Goal: Task Accomplishment & Management: Manage account settings

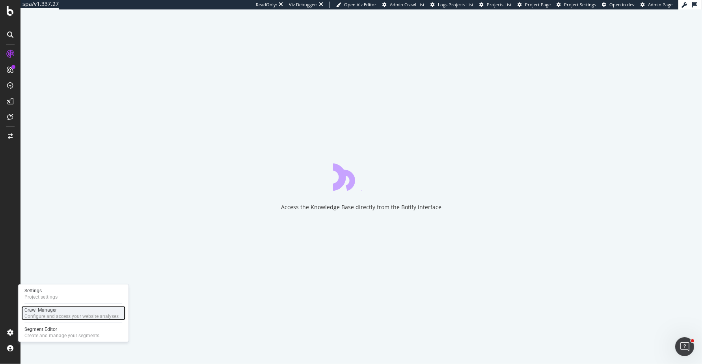
click at [80, 308] on div "Crawl Manager" at bounding box center [71, 310] width 94 height 6
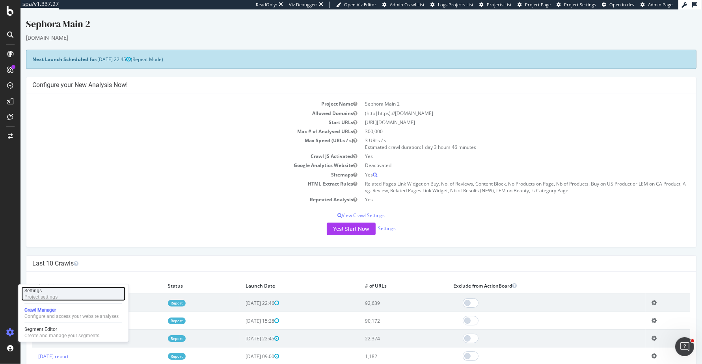
click at [52, 291] on div "Settings" at bounding box center [40, 291] width 33 height 6
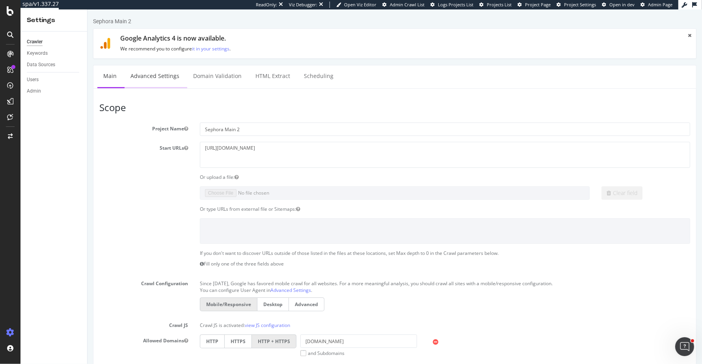
click at [169, 81] on link "Advanced Settings" at bounding box center [154, 76] width 61 height 22
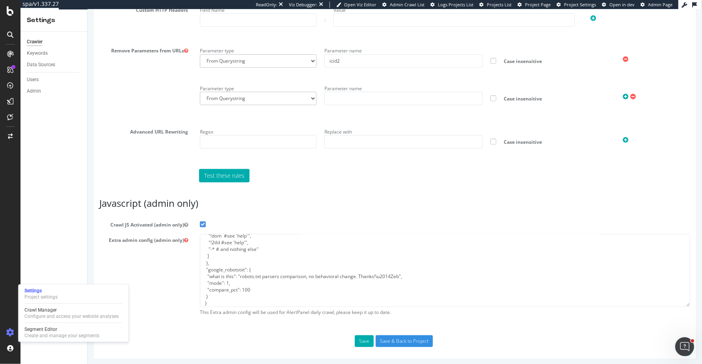
scroll to position [115, 0]
click at [156, 269] on div "Extra admin config (admin only) { "flags": [ "cpap", "http2" ], "beta": { "pap_…" at bounding box center [394, 277] width 602 height 86
click at [288, 293] on textarea "{ "flags": [ "cpap", "http2" ], "beta": { "pap_mini_rules": [ "!mobile", "+ *go…" at bounding box center [444, 270] width 490 height 73
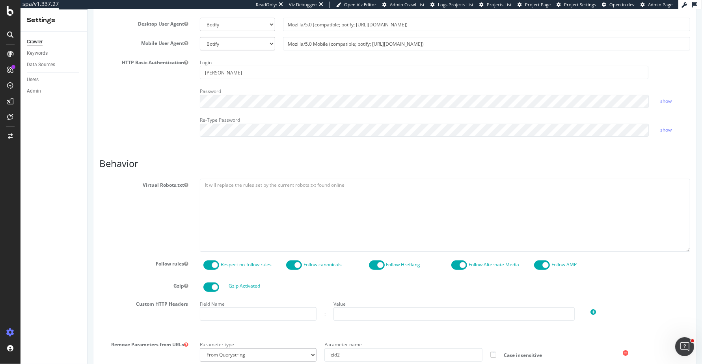
scroll to position [0, 0]
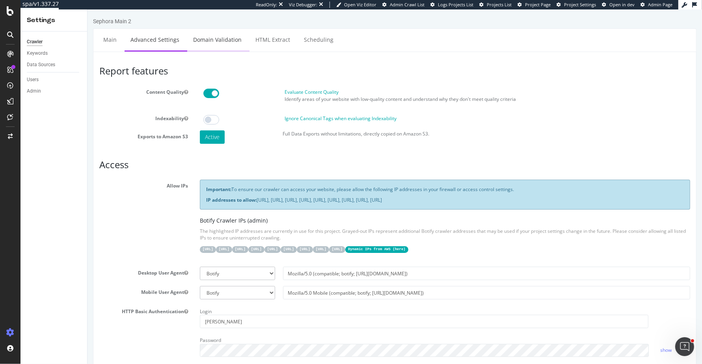
click at [213, 43] on link "Domain Validation" at bounding box center [217, 40] width 60 height 22
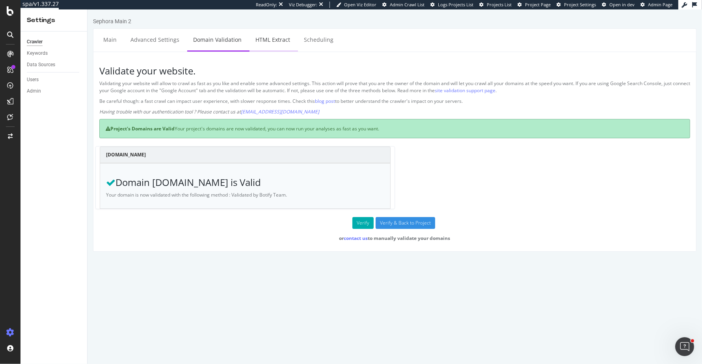
click at [265, 35] on link "HTML Extract" at bounding box center [272, 40] width 46 height 22
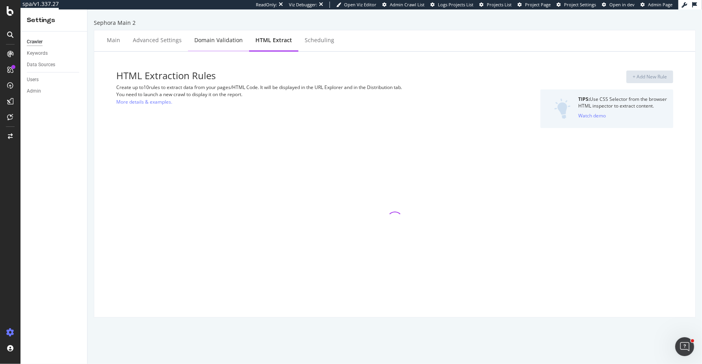
select select "exist"
select select "f"
select select "p"
select select "html.length"
select select "exist"
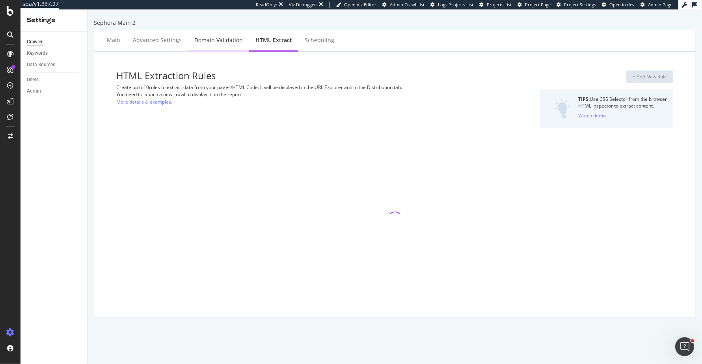
select select "exist"
select select "f"
select select "p"
select select "exist"
select select "i"
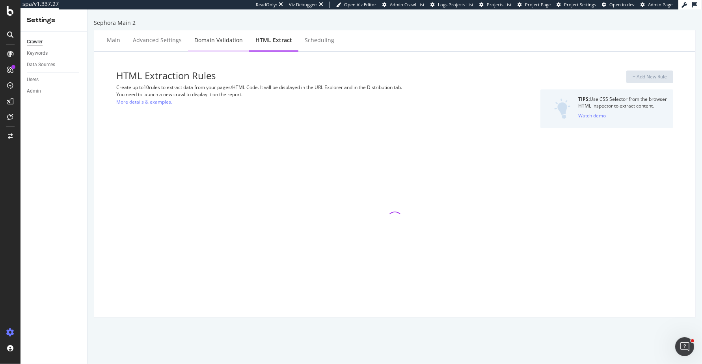
select select "exist"
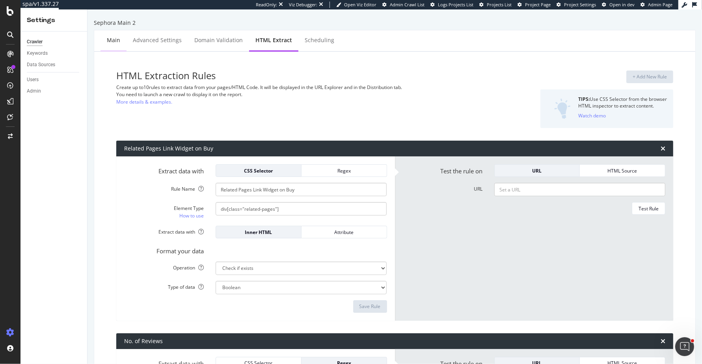
click at [122, 35] on div "Main" at bounding box center [113, 41] width 26 height 22
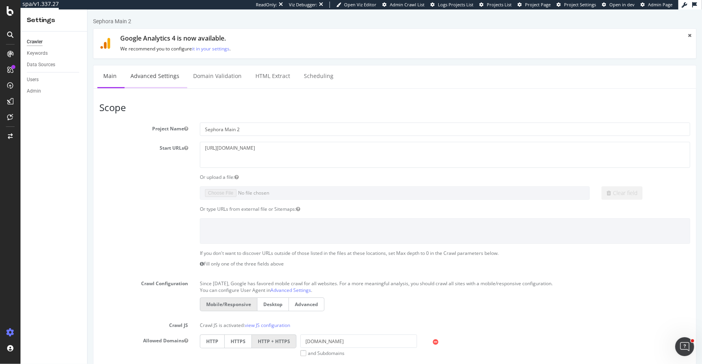
click at [155, 76] on link "Advanced Settings" at bounding box center [154, 76] width 61 height 22
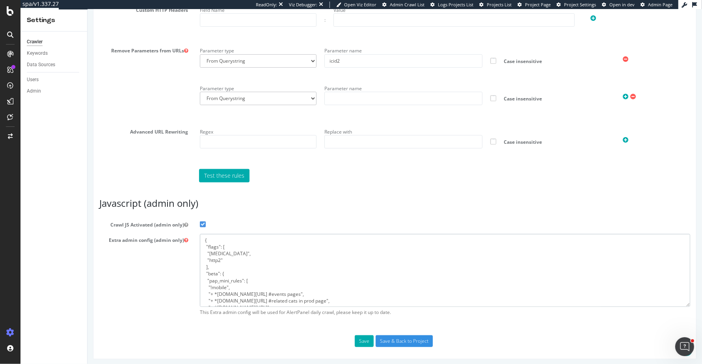
drag, startPoint x: 241, startPoint y: 299, endPoint x: 221, endPoint y: 209, distance: 92.2
click at [221, 209] on article "Javascript (admin only) Crawl JS Activated (admin only) Extra admin config (adm…" at bounding box center [394, 258] width 590 height 121
click at [277, 279] on textarea "{ "flags": [ "cpap", "http2" ], "beta": { "pap_mini_rules": [ "!mobile", "+ *go…" at bounding box center [444, 270] width 490 height 73
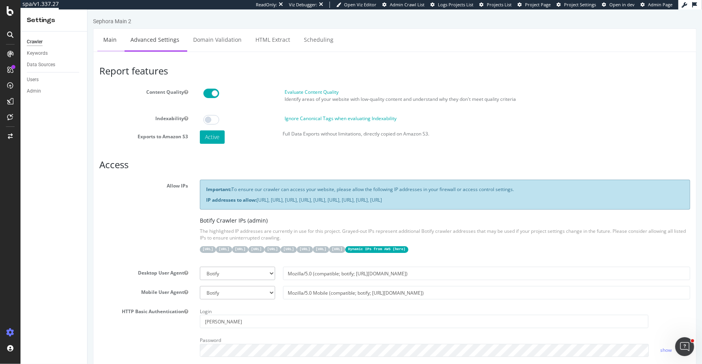
click at [108, 41] on link "Main" at bounding box center [109, 40] width 25 height 22
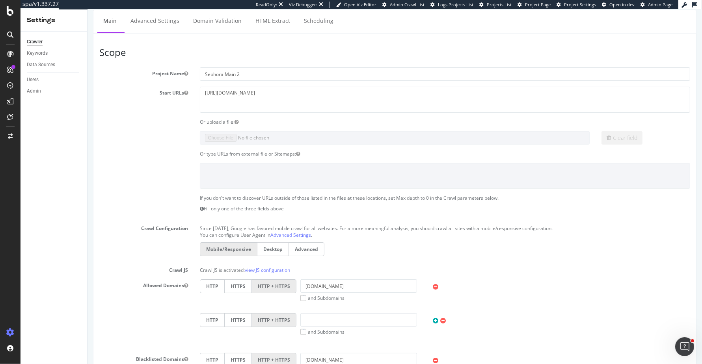
scroll to position [58, 0]
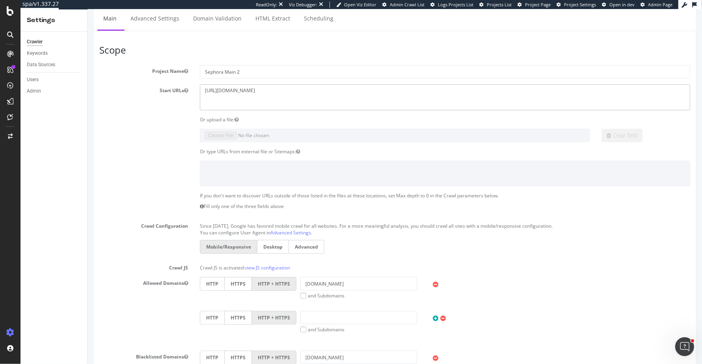
click at [286, 91] on textarea "https://www.sephora.com/" at bounding box center [444, 97] width 490 height 26
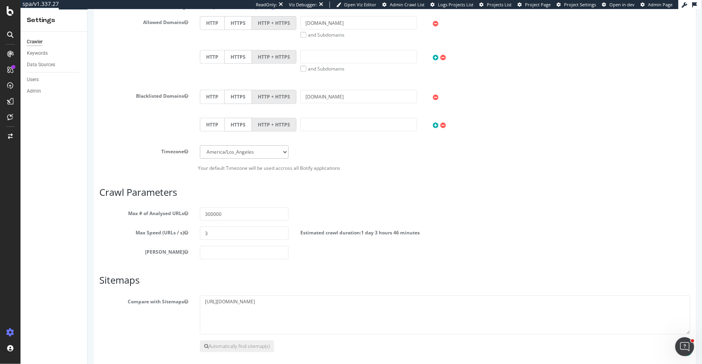
scroll to position [351, 0]
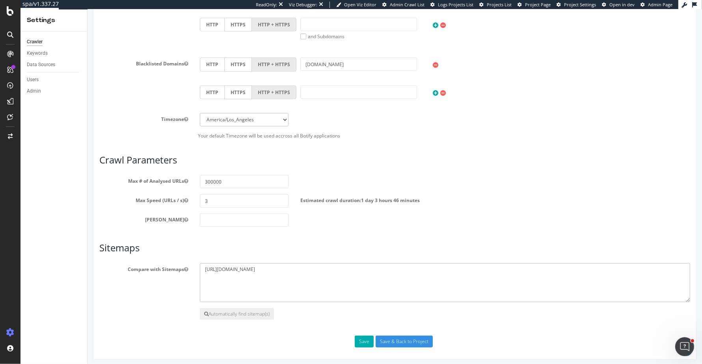
click at [277, 273] on textarea "[URL][DOMAIN_NAME]" at bounding box center [444, 282] width 490 height 39
click at [395, 338] on input "Save & Back to Project" at bounding box center [403, 342] width 57 height 12
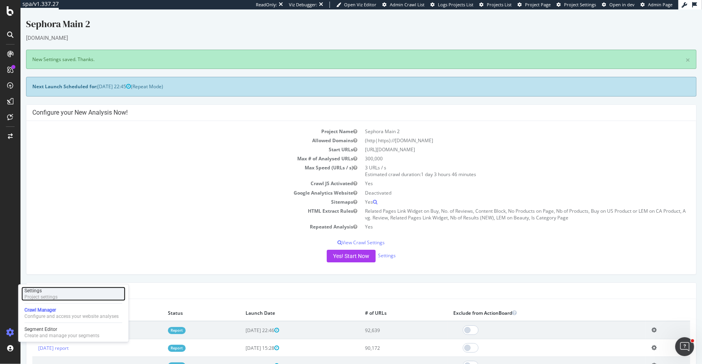
click at [49, 298] on div "Project settings" at bounding box center [40, 297] width 33 height 6
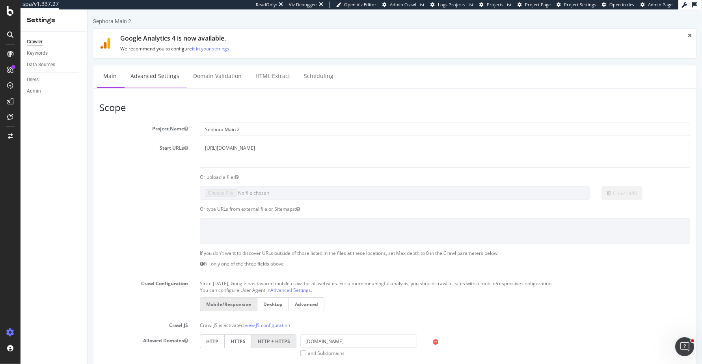
click at [169, 73] on link "Advanced Settings" at bounding box center [154, 76] width 61 height 22
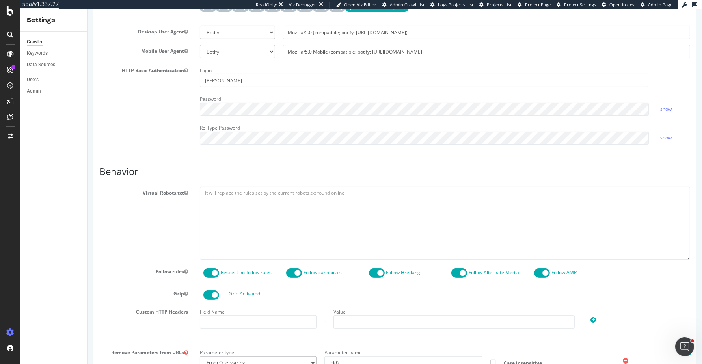
scroll to position [239, 0]
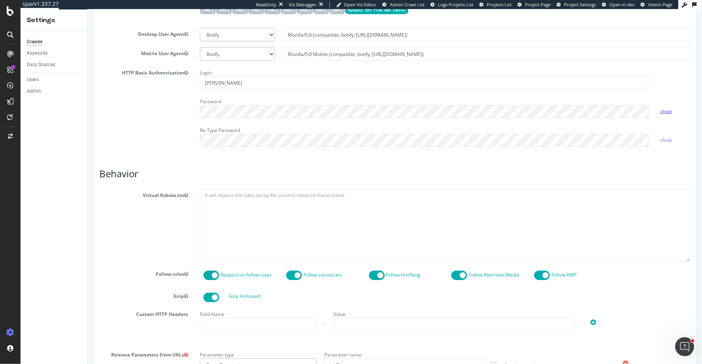
click at [666, 109] on link "show" at bounding box center [664, 111] width 11 height 7
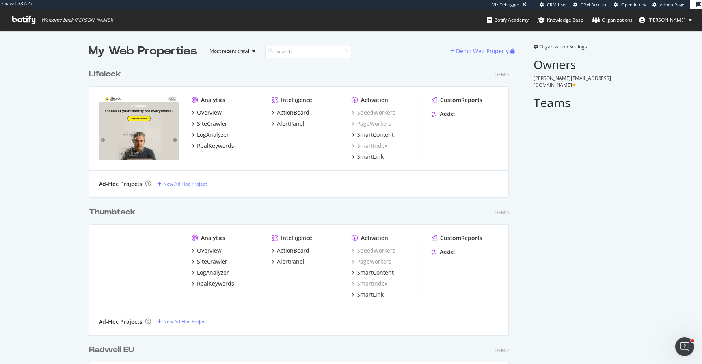
scroll to position [2501, 425]
click at [497, 51] on div "Demo Web Property" at bounding box center [482, 51] width 53 height 8
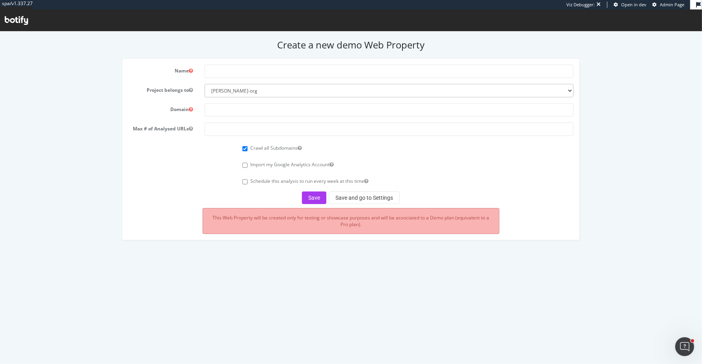
click at [278, 62] on div "Name Project belongs to dalton-org Domain Max # of Analysed URLs Crawl all Subd…" at bounding box center [350, 148] width 457 height 181
click at [282, 74] on input "text" at bounding box center [388, 70] width 369 height 13
type input "Sephora Test"
click at [231, 110] on input "text" at bounding box center [388, 109] width 369 height 13
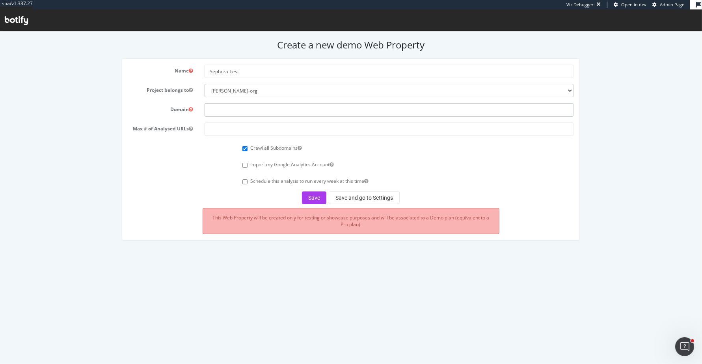
paste input "[URL][DOMAIN_NAME]"
type input "[URL][DOMAIN_NAME]"
click at [273, 131] on input "number" at bounding box center [388, 128] width 369 height 13
type input "100000"
click at [268, 147] on label "Crawl all Subdomains" at bounding box center [275, 147] width 51 height 7
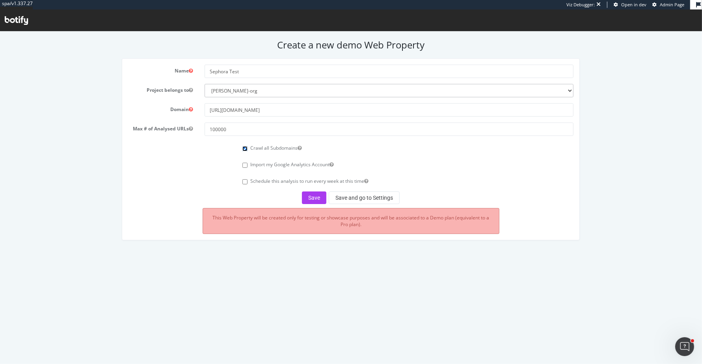
click at [247, 147] on input "Crawl all Subdomains" at bounding box center [244, 148] width 5 height 5
checkbox input "false"
click at [351, 192] on button "Save and go to Settings" at bounding box center [364, 197] width 71 height 13
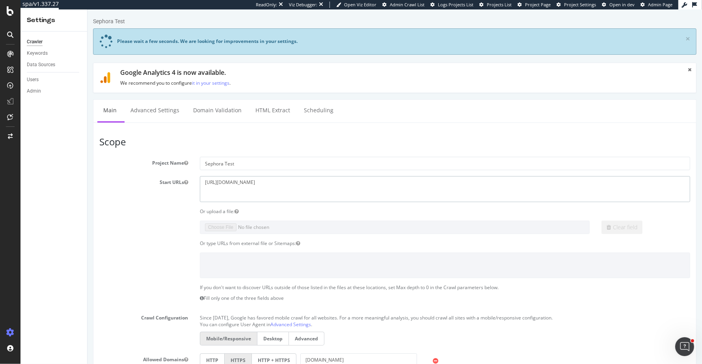
click at [284, 180] on textarea "[URL][DOMAIN_NAME]" at bounding box center [444, 189] width 490 height 26
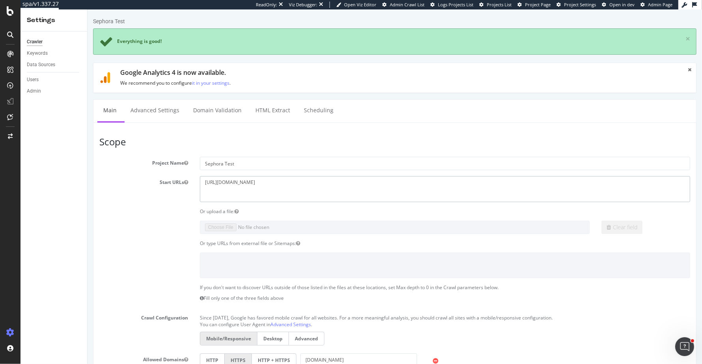
paste textarea "https://www.sephora.com/ca/en/"
type textarea "https://www.sephora.com/ https://www.sephora.com/ca/en/ https://www.sephora.com…"
click at [370, 236] on section "Project Name Sephora Test Start URLs https://www.sephora.com/ Or upload a file:…" at bounding box center [394, 319] width 590 height 324
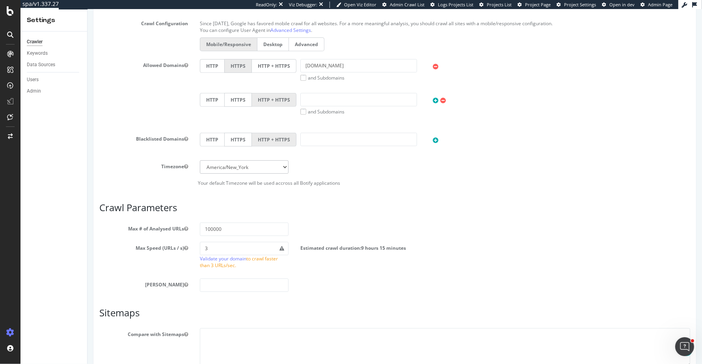
scroll to position [297, 0]
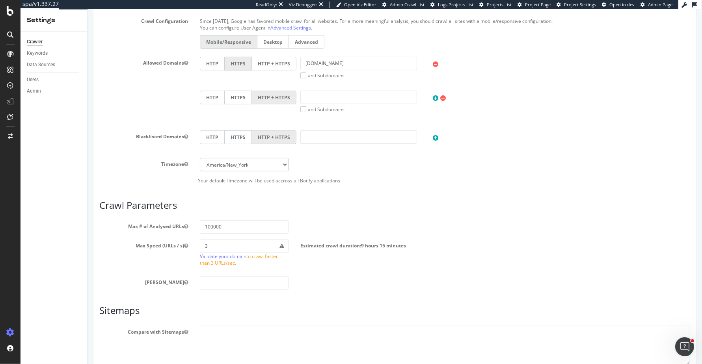
click at [278, 63] on label "HTTP + HTTPS" at bounding box center [273, 64] width 45 height 14
click at [87, 9] on input "HTTP + HTTPS" at bounding box center [87, 9] width 0 height 0
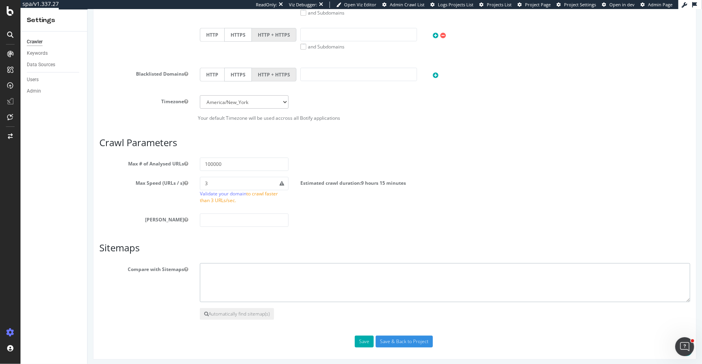
click at [299, 268] on textarea at bounding box center [444, 282] width 490 height 39
paste textarea "https://www.sephora.com/sitemaps/sitemap.xml"
type textarea "https://www.sephora.com/sitemaps/sitemap.xml"
click at [396, 336] on input "Save & Back to Project" at bounding box center [403, 342] width 57 height 12
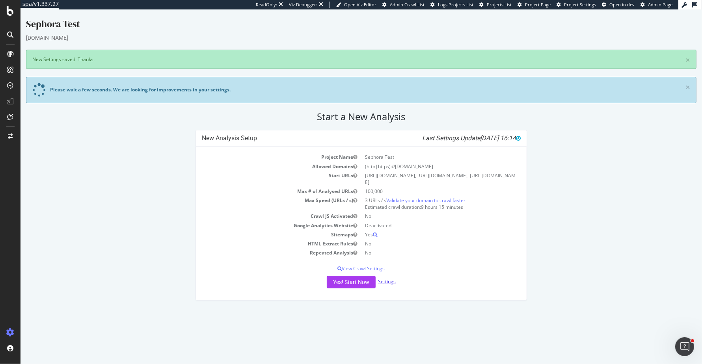
click at [383, 278] on link "Settings" at bounding box center [387, 281] width 18 height 7
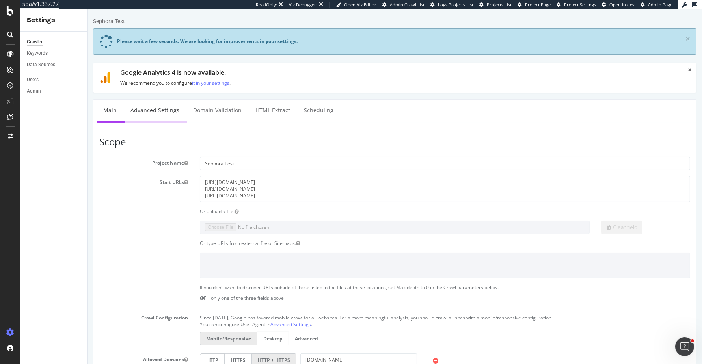
click at [157, 110] on link "Advanced Settings" at bounding box center [154, 111] width 61 height 22
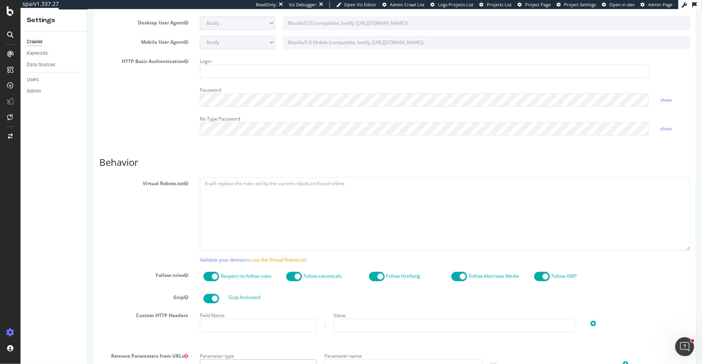
scroll to position [168, 0]
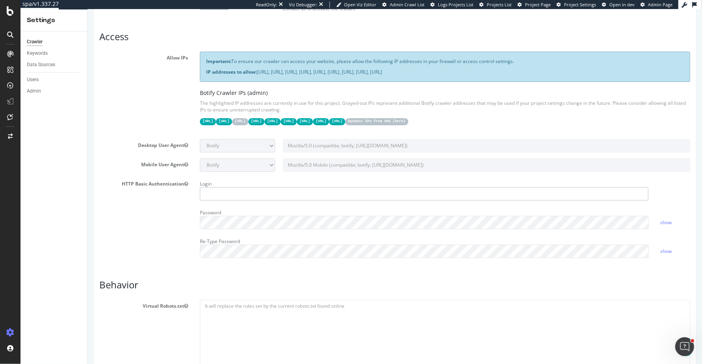
click at [316, 187] on input "text" at bounding box center [423, 193] width 448 height 13
type input "[PERSON_NAME]"
click at [661, 221] on link "show" at bounding box center [664, 222] width 11 height 7
click at [661, 248] on link "show" at bounding box center [664, 251] width 11 height 7
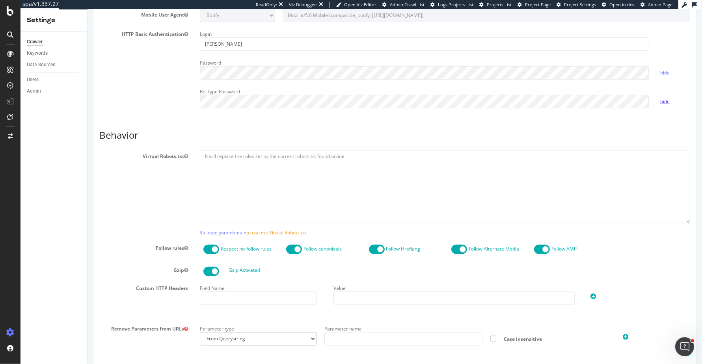
scroll to position [319, 0]
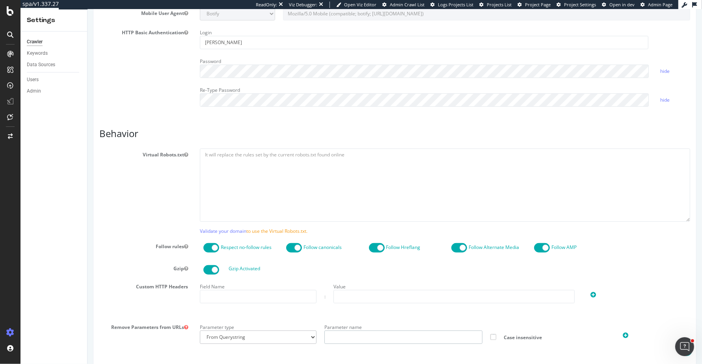
click at [369, 330] on input "text" at bounding box center [403, 336] width 158 height 13
paste input "icid2"
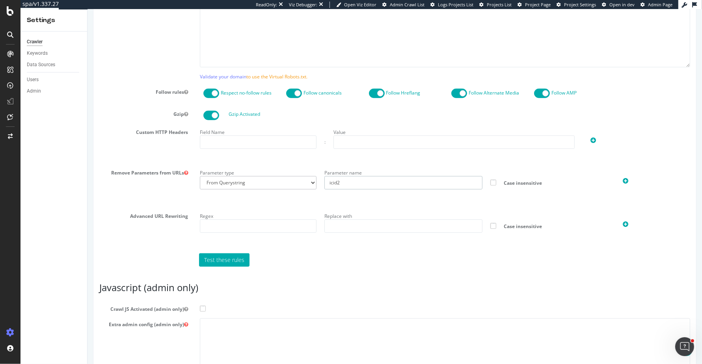
scroll to position [480, 0]
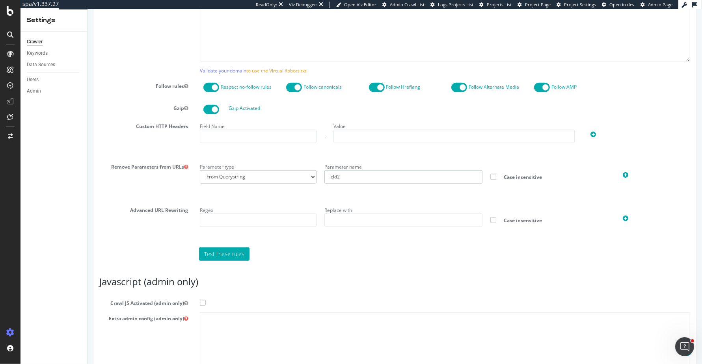
type input "icid2"
click at [200, 300] on span at bounding box center [202, 303] width 6 height 6
click at [87, 9] on input "Crawl JS Activated (admin only)" at bounding box center [87, 9] width 0 height 0
click at [230, 328] on textarea at bounding box center [444, 348] width 490 height 73
paste textarea "{ "flags": [ "cpap", "http2" ], "beta": { "pap_mini_rules": [ "!mobile", "+ *go…"
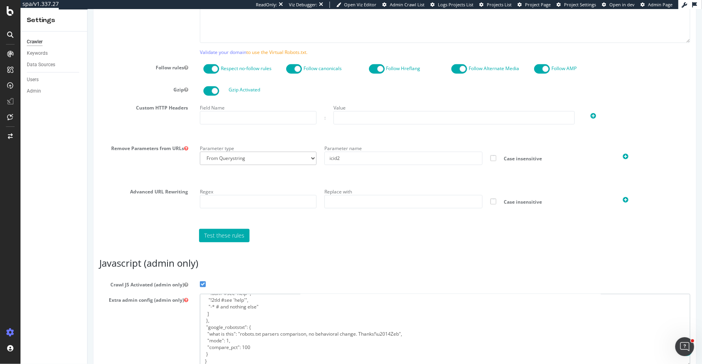
scroll to position [558, 0]
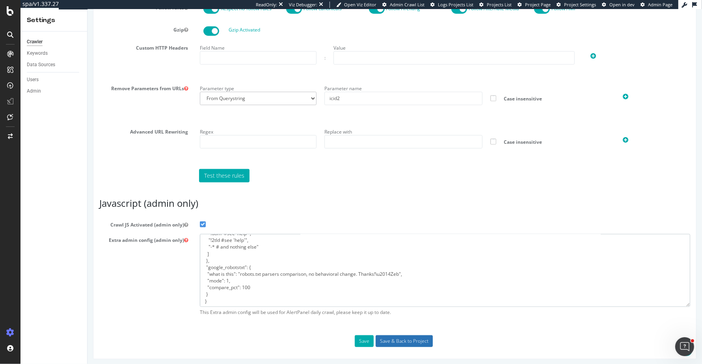
type textarea "{ "flags": [ "cpap", "http2" ], "beta": { "pap_mini_rules": [ "!mobile", "+ *go…"
click at [391, 340] on input "Save & Back to Project" at bounding box center [403, 341] width 57 height 12
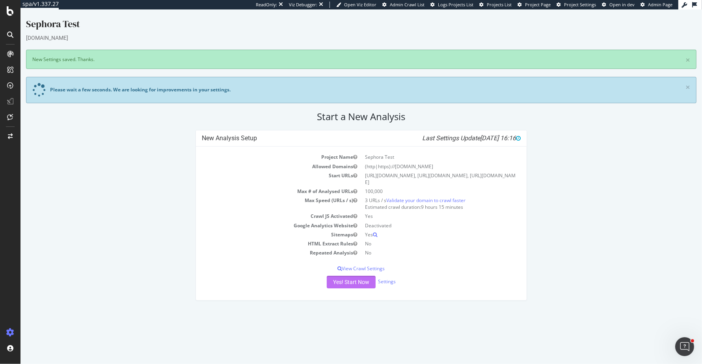
click at [362, 279] on button "Yes! Start Now" at bounding box center [351, 282] width 49 height 13
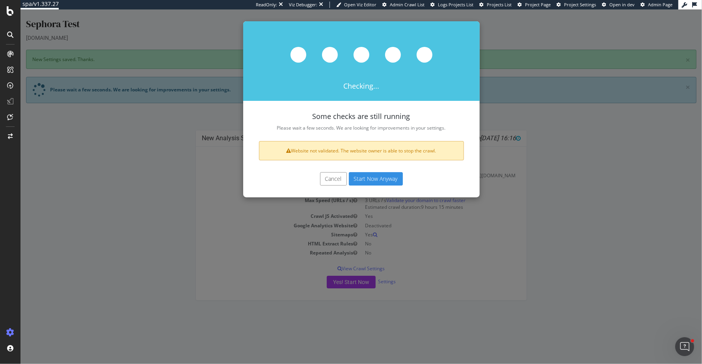
click at [331, 182] on button "Cancel" at bounding box center [333, 178] width 27 height 13
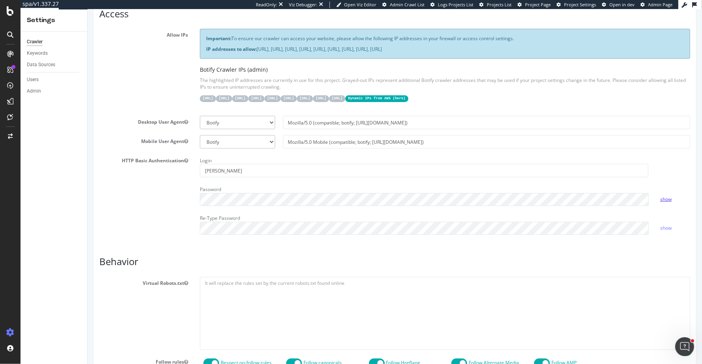
click at [666, 198] on link "show" at bounding box center [664, 199] width 11 height 7
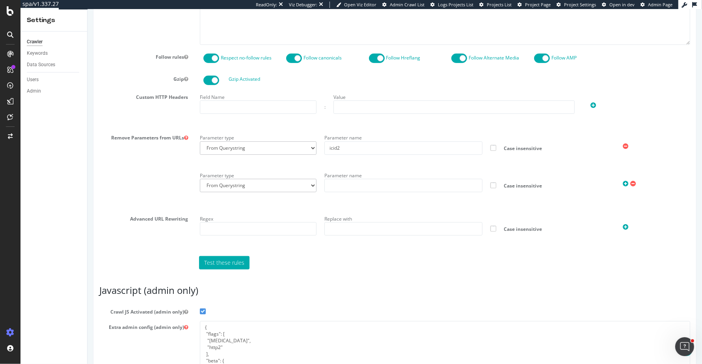
scroll to position [456, 0]
click at [364, 147] on input "icid2" at bounding box center [403, 147] width 158 height 13
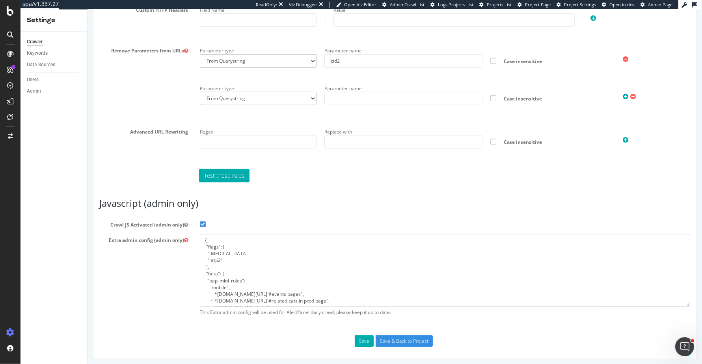
click at [406, 264] on textarea "{ "flags": [ "cpap", "http2" ], "beta": { "pap_mini_rules": [ "!mobile", "+ *go…" at bounding box center [444, 270] width 490 height 73
click at [401, 342] on input "Save & Back to Project" at bounding box center [403, 341] width 57 height 12
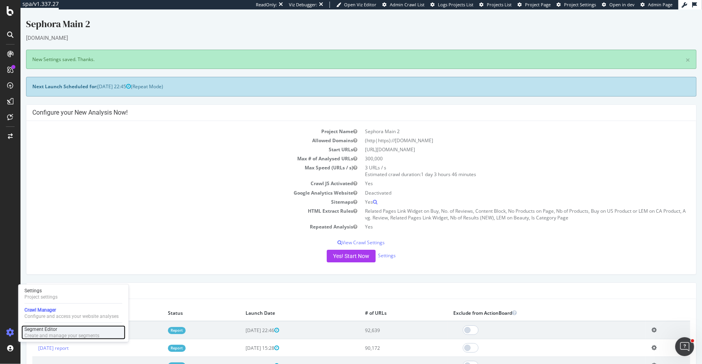
click at [36, 332] on div "Create and manage your segments" at bounding box center [61, 335] width 75 height 6
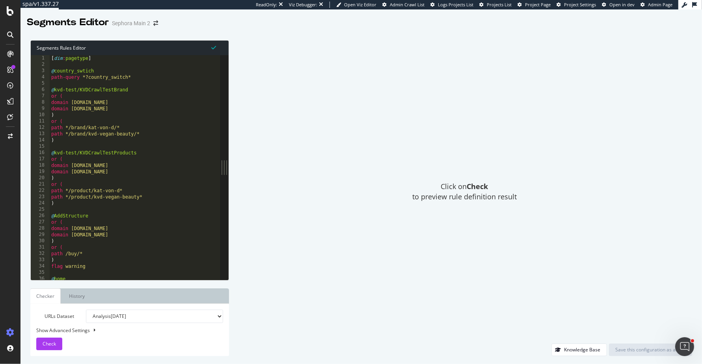
click at [124, 181] on div "[ dim : pagetype ] @ country_swtich path-query *?country_switch* @ kvd-test/KVD…" at bounding box center [145, 174] width 190 height 238
type textarea "path *.jsp )"
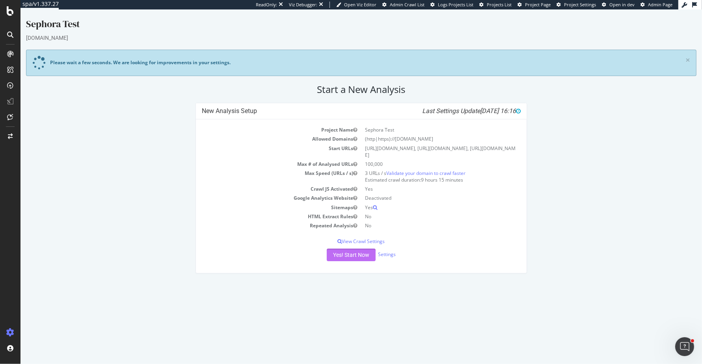
click at [347, 254] on button "Yes! Start Now" at bounding box center [351, 255] width 49 height 13
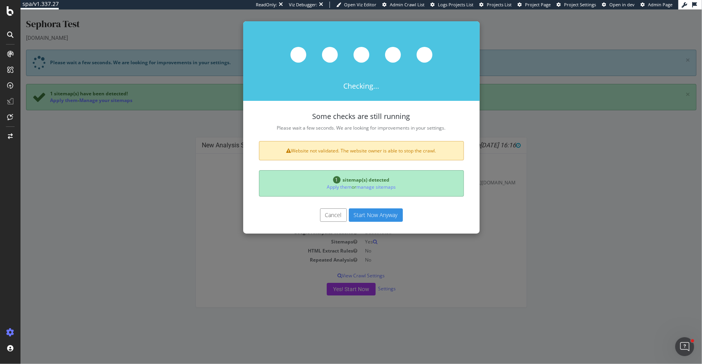
click at [342, 217] on button "Cancel" at bounding box center [333, 214] width 27 height 13
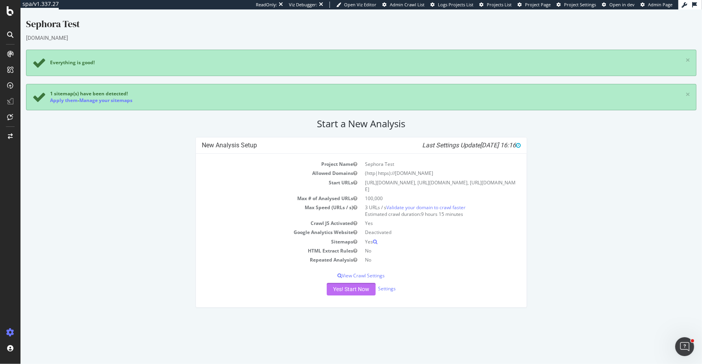
click at [354, 290] on button "Yes! Start Now" at bounding box center [351, 289] width 49 height 13
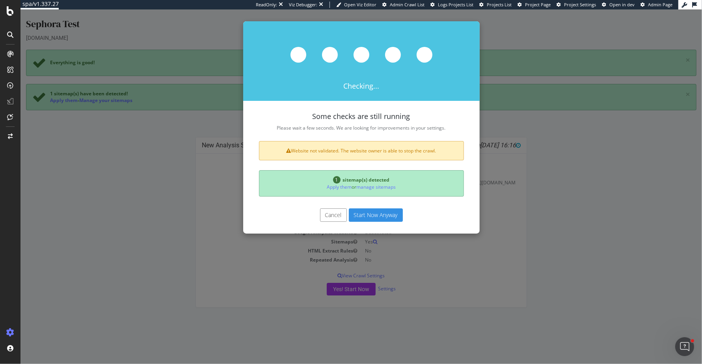
click at [382, 211] on button "Start Now Anyway" at bounding box center [376, 214] width 54 height 13
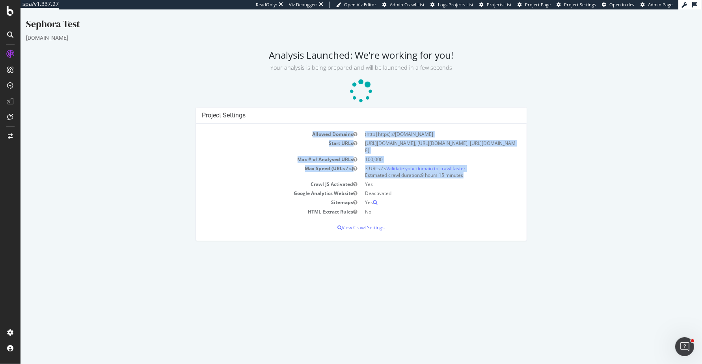
drag, startPoint x: 467, startPoint y: 175, endPoint x: 340, endPoint y: 121, distance: 138.4
click at [340, 121] on div "Project Settings Allowed Domains (http|https)://www.sephora.com Start URLs http…" at bounding box center [360, 174] width 331 height 134
click at [340, 121] on div "Project Settings" at bounding box center [361, 116] width 330 height 16
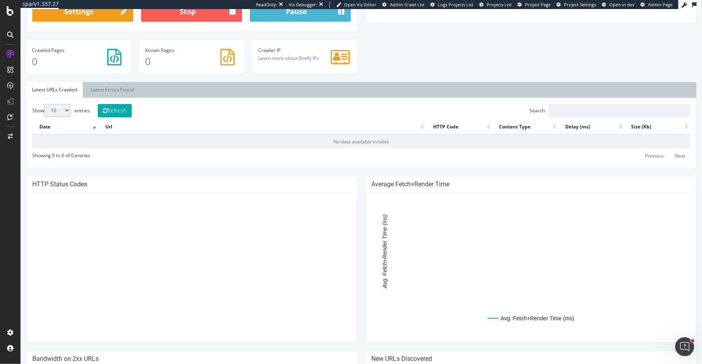
scroll to position [396, 0]
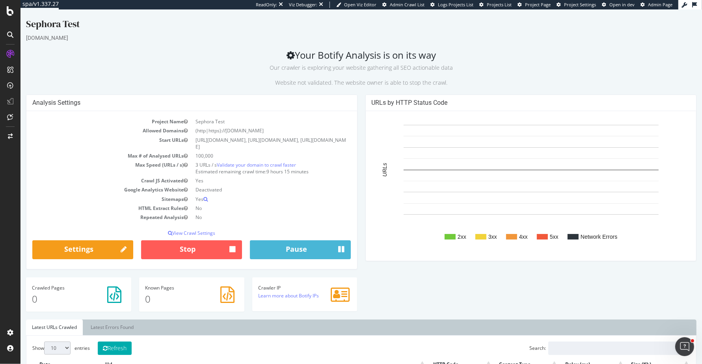
click at [359, 95] on div "Analysis Settings Project Name Sephora Test Allowed Domains (http|https)://www.…" at bounding box center [191, 186] width 339 height 183
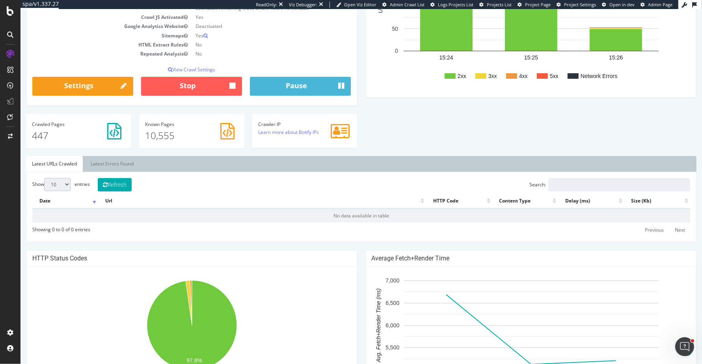
scroll to position [170, 0]
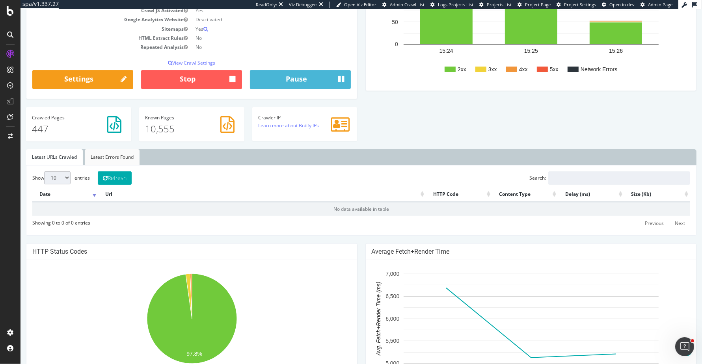
click at [108, 152] on link "Latest Errors Found" at bounding box center [112, 157] width 55 height 16
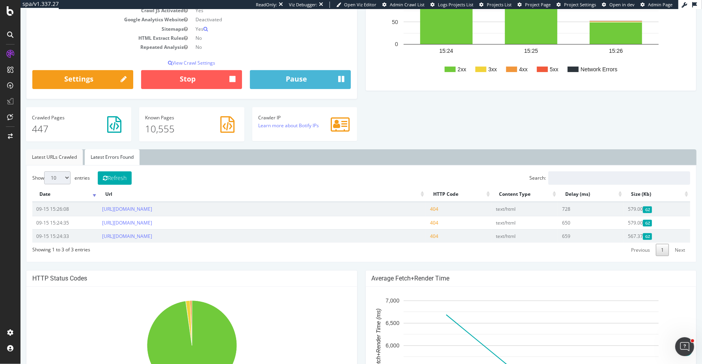
click at [52, 156] on link "Latest URLs Crawled" at bounding box center [54, 157] width 57 height 16
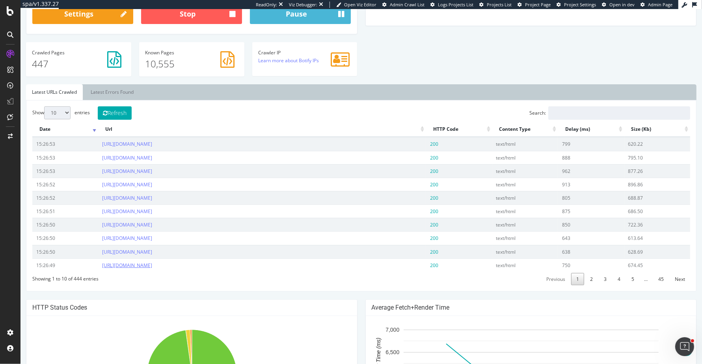
scroll to position [252, 0]
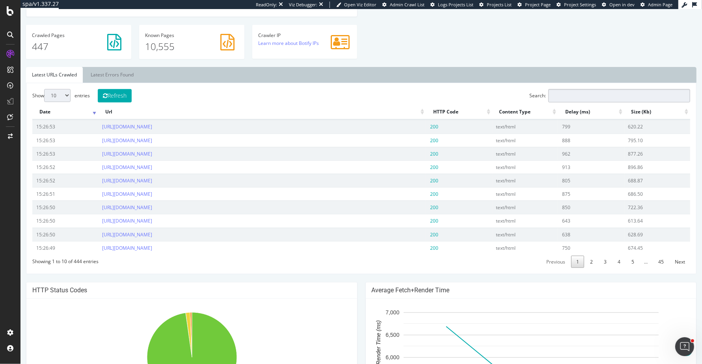
click at [606, 92] on input "Search:" at bounding box center [619, 95] width 142 height 13
type input "f"
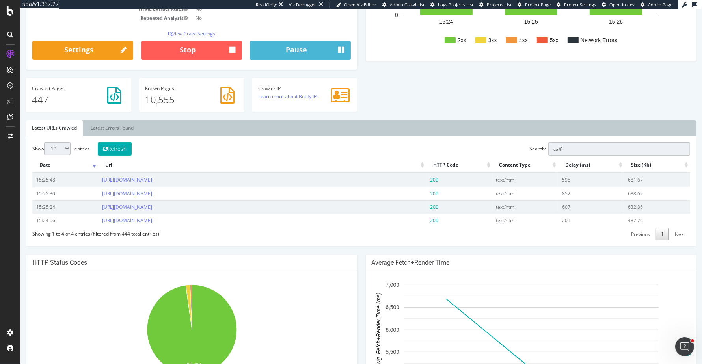
scroll to position [436, 0]
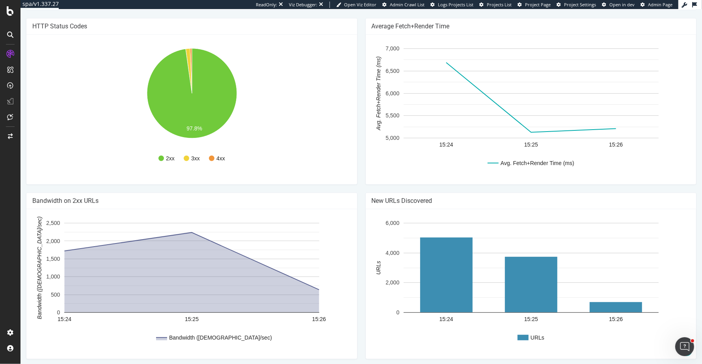
type input "ca/fr"
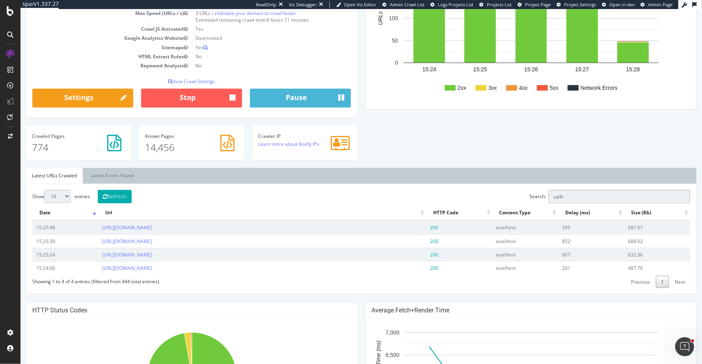
scroll to position [155, 0]
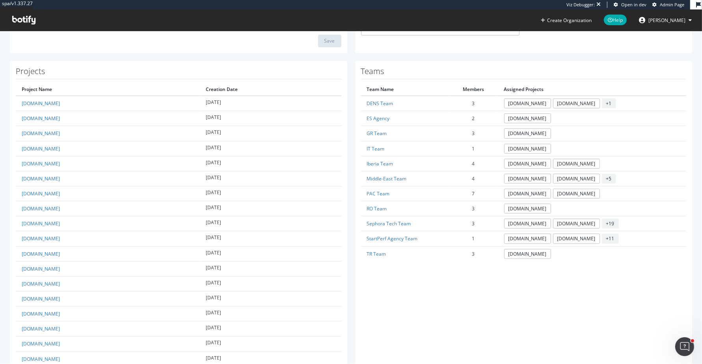
scroll to position [201, 0]
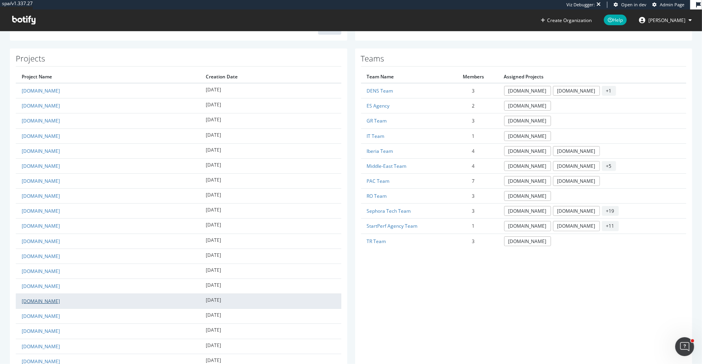
click at [39, 299] on link "Sephora.fr" at bounding box center [41, 301] width 38 height 7
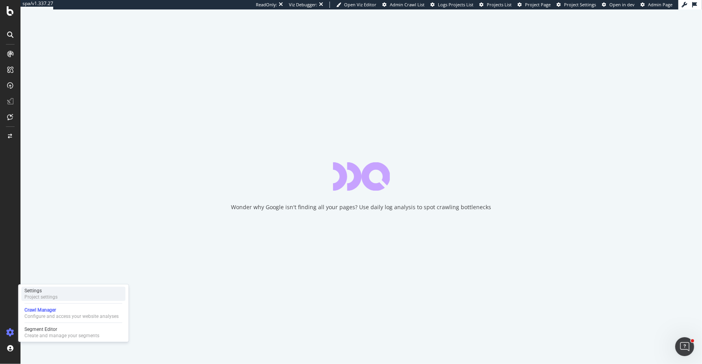
click at [59, 294] on div "Settings Project settings" at bounding box center [73, 294] width 104 height 14
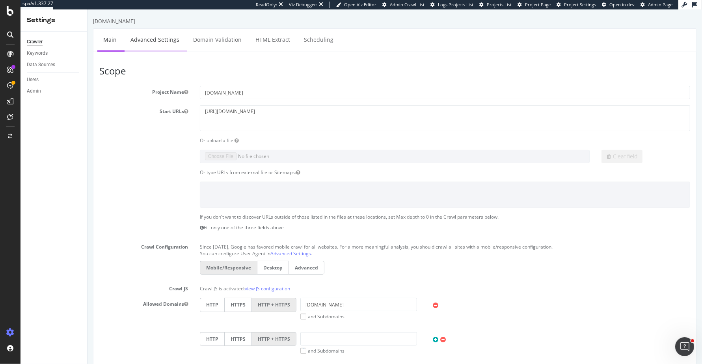
click at [165, 41] on link "Advanced Settings" at bounding box center [154, 40] width 61 height 22
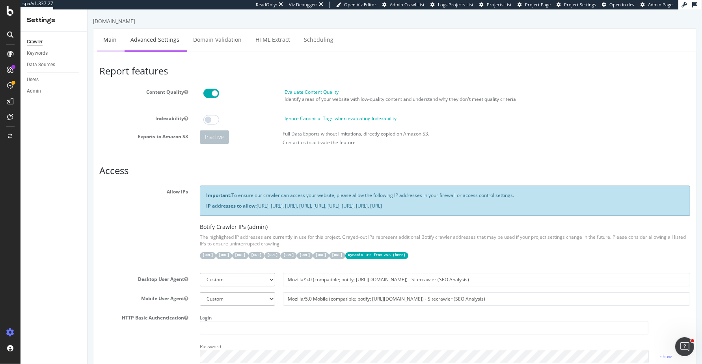
click at [106, 45] on link "Main" at bounding box center [109, 40] width 25 height 22
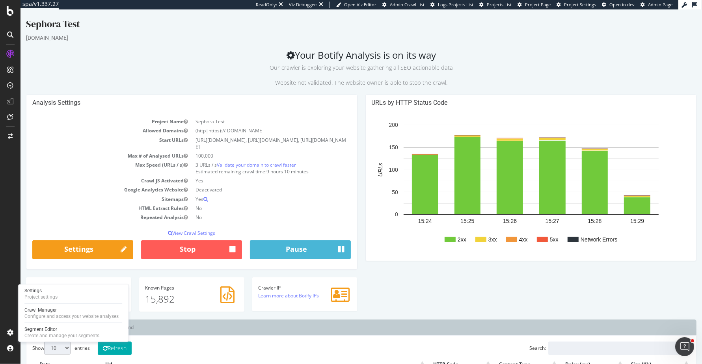
click at [362, 200] on div "URLs by HTTP Status Code 2xx 3xx 4xx 5xx Network Errors 15:24 15:25 15:26 15:27…" at bounding box center [530, 182] width 339 height 175
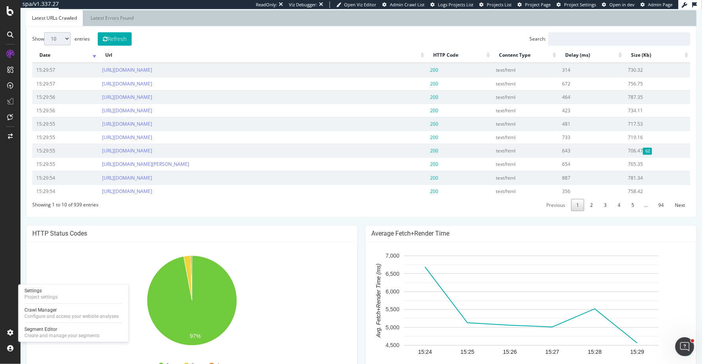
scroll to position [303, 0]
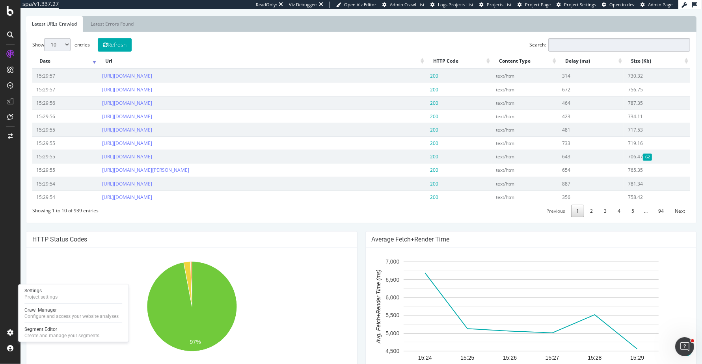
click at [610, 47] on input "Search:" at bounding box center [619, 44] width 142 height 13
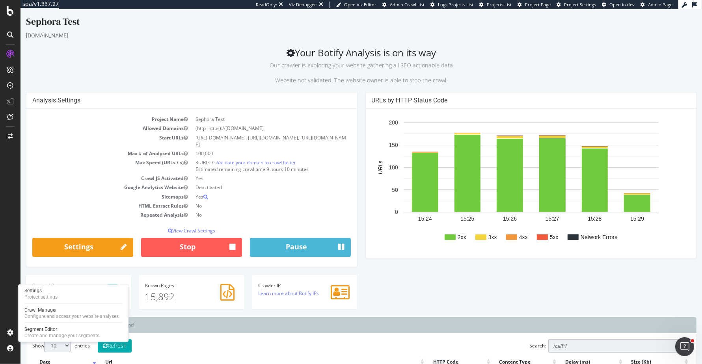
scroll to position [0, 0]
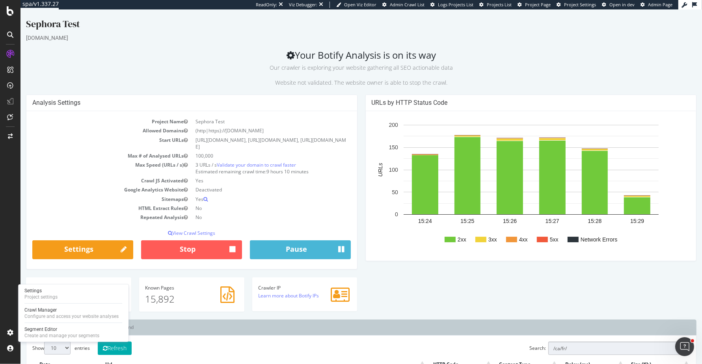
type input "/ca/fr/"
click at [360, 178] on div "Analysis Settings Project Name Sephora Test Allowed Domains (http|https)://[DOM…" at bounding box center [191, 186] width 339 height 183
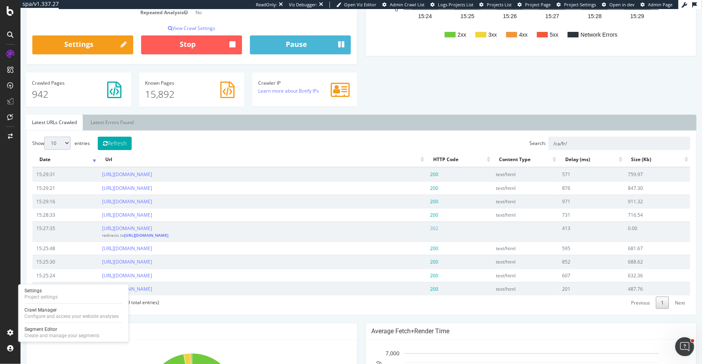
scroll to position [202, 0]
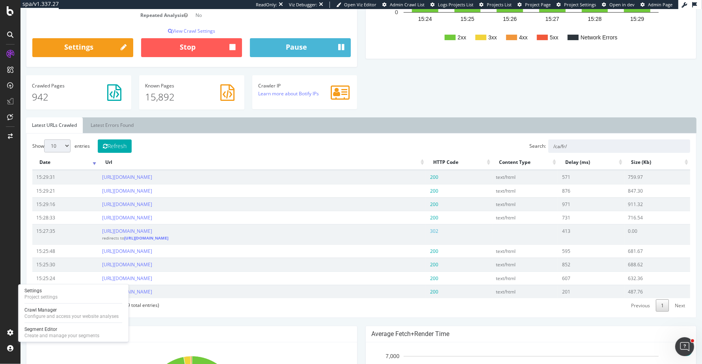
click at [406, 115] on div "Analysis Settings Project Name Sephora Test Allowed Domains (http|https)://[DOM…" at bounding box center [361, 4] width 678 height 225
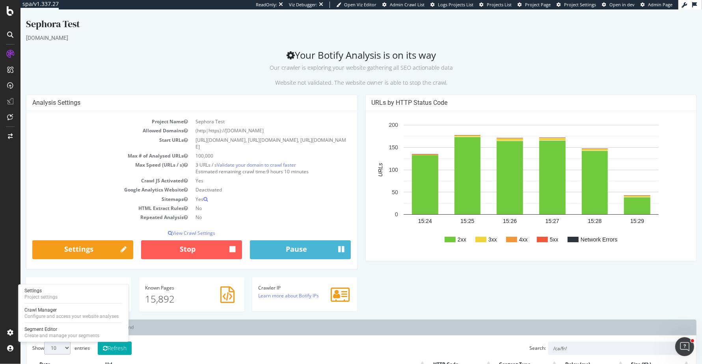
click at [361, 98] on div "URLs by HTTP Status Code 2xx 3xx 4xx 5xx Network Errors 15:24 15:25 15:26 15:27…" at bounding box center [530, 182] width 339 height 175
click at [45, 334] on div "Create and manage your segments" at bounding box center [61, 335] width 75 height 6
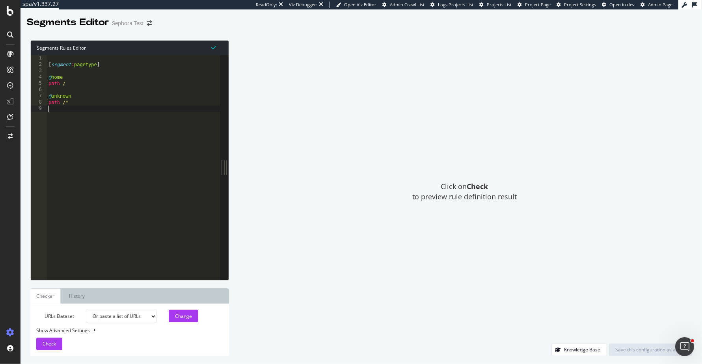
click at [182, 141] on div "[ segment : pagetype ] @ home path / @ unknown path /*" at bounding box center [133, 174] width 173 height 238
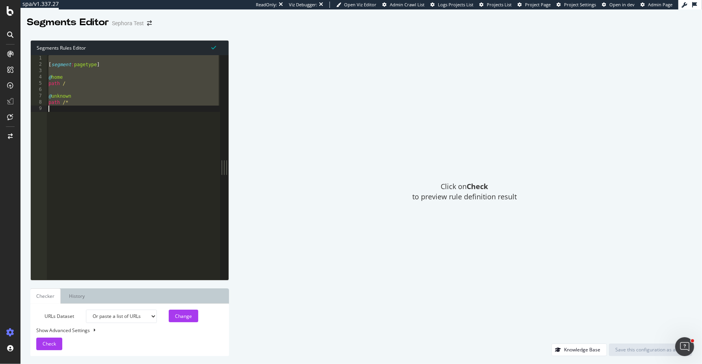
paste textarea ")"
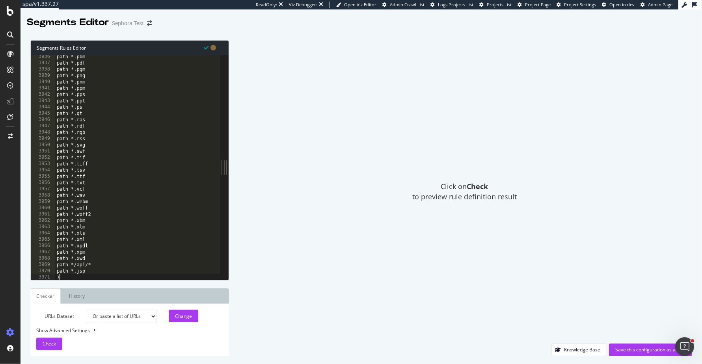
type textarea ")"
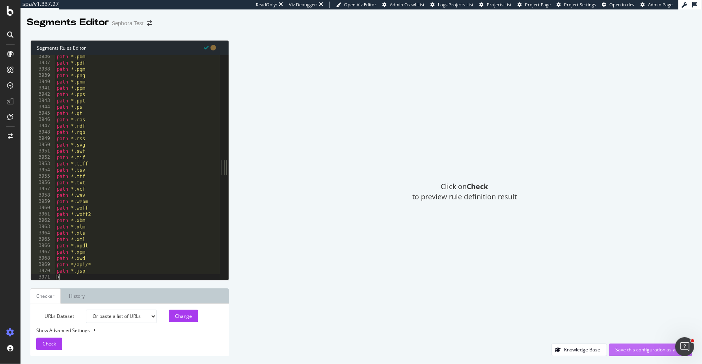
click at [655, 347] on div "Save this configuration as active" at bounding box center [650, 349] width 71 height 7
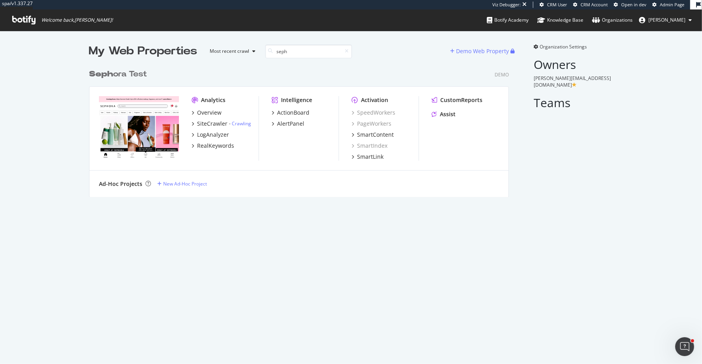
type input "seph"
click at [110, 78] on b "Seph" at bounding box center [101, 74] width 24 height 8
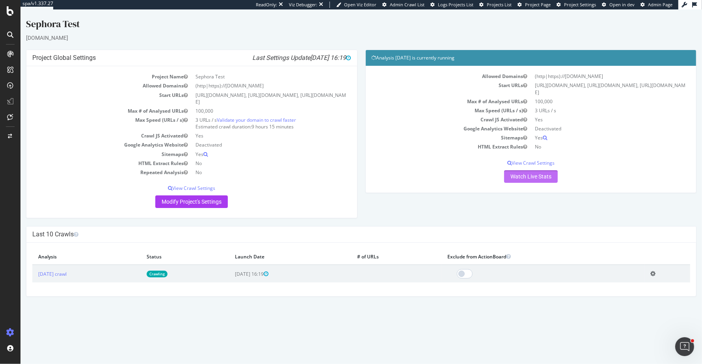
click at [523, 178] on link "Watch Live Stats" at bounding box center [531, 176] width 54 height 13
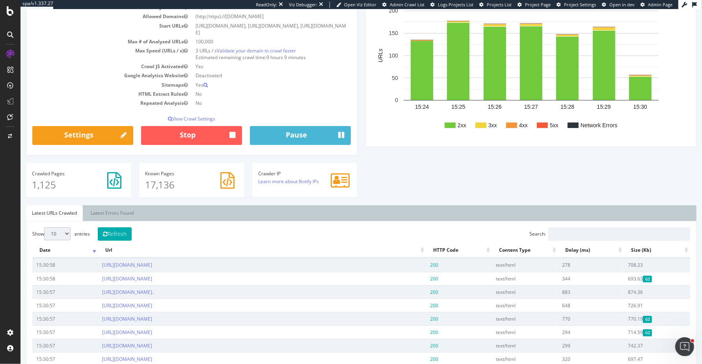
scroll to position [116, 0]
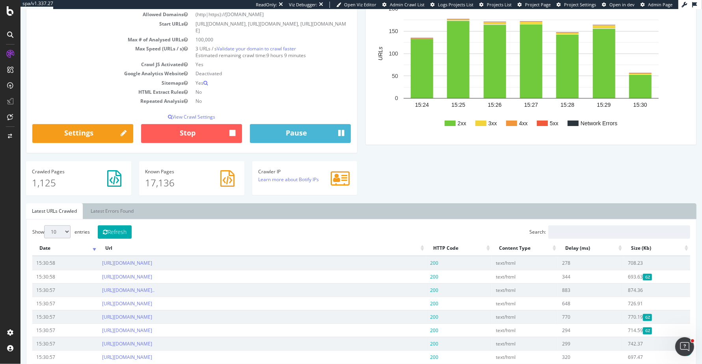
drag, startPoint x: 191, startPoint y: 23, endPoint x: 258, endPoint y: 32, distance: 67.1
click at [258, 32] on td "[URL][DOMAIN_NAME], [URL][DOMAIN_NAME], [URL][DOMAIN_NAME]" at bounding box center [270, 27] width 159 height 16
copy td "[URL][DOMAIN_NAME], [URL][DOMAIN_NAME], [URL][DOMAIN_NAME]"
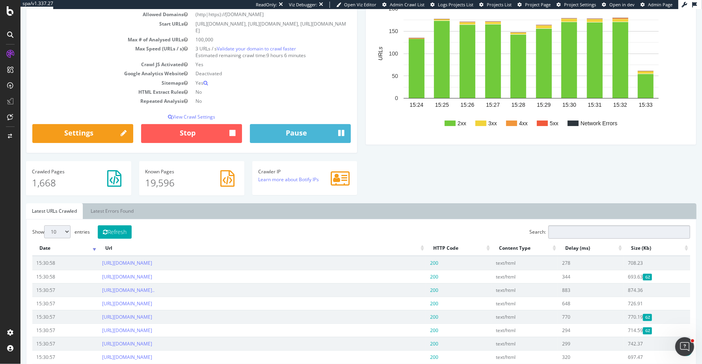
click at [579, 229] on input "Search:" at bounding box center [619, 231] width 142 height 13
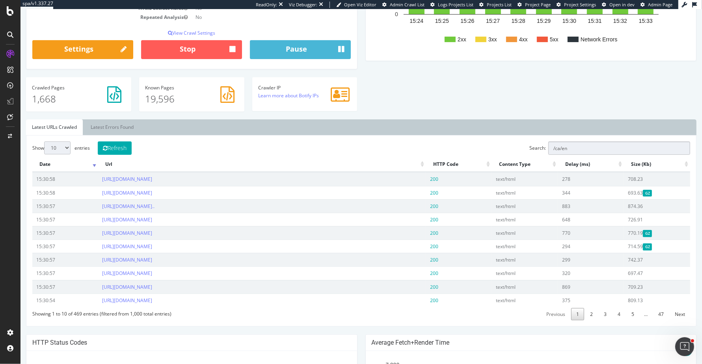
scroll to position [201, 0]
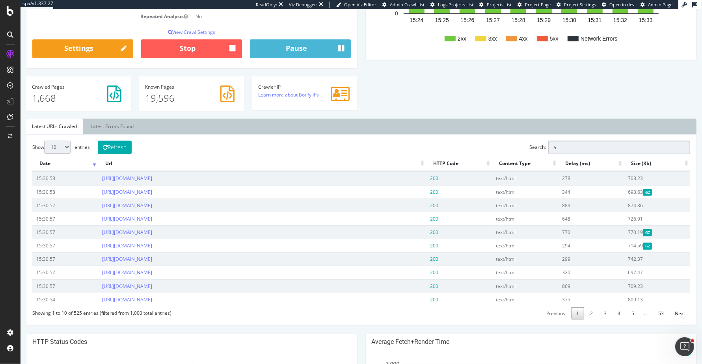
type input "/"
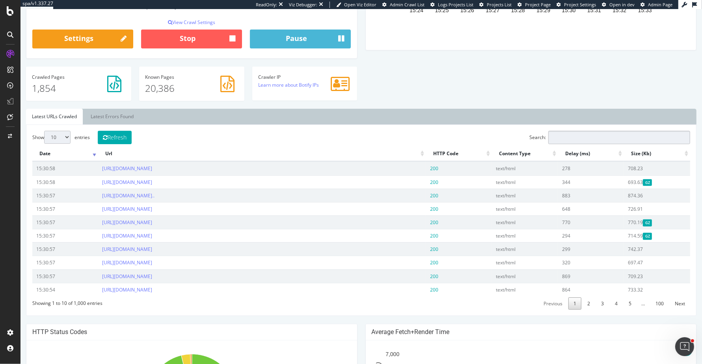
scroll to position [212, 0]
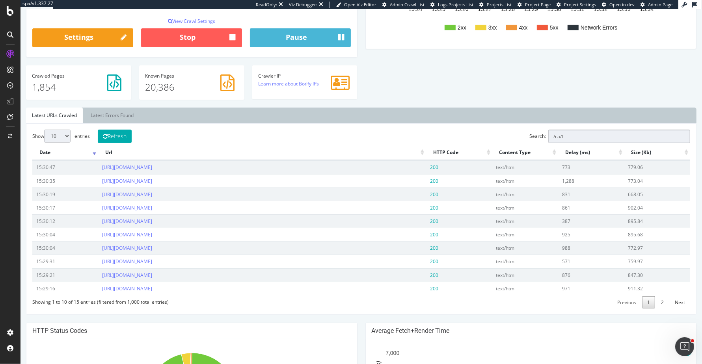
type input "/ca/fr"
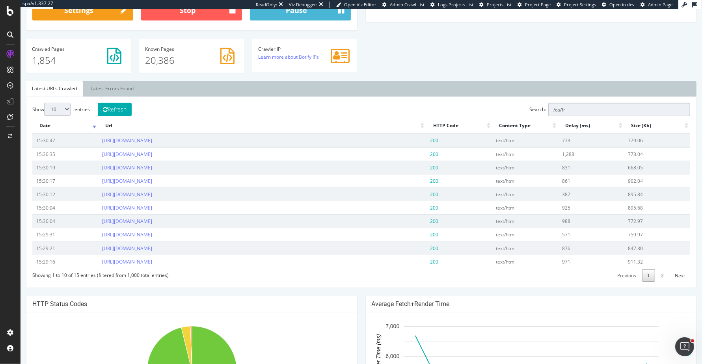
scroll to position [239, 0]
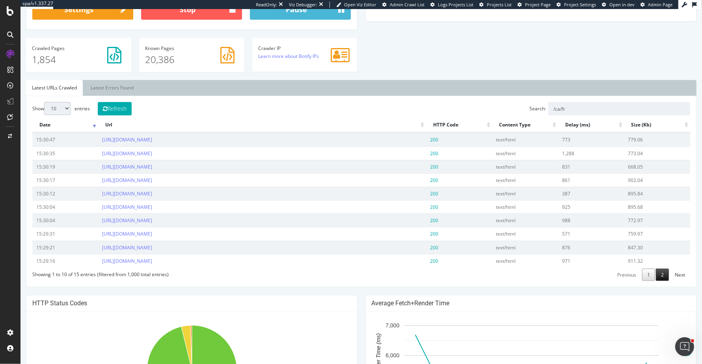
click at [663, 269] on link "2" at bounding box center [661, 275] width 13 height 12
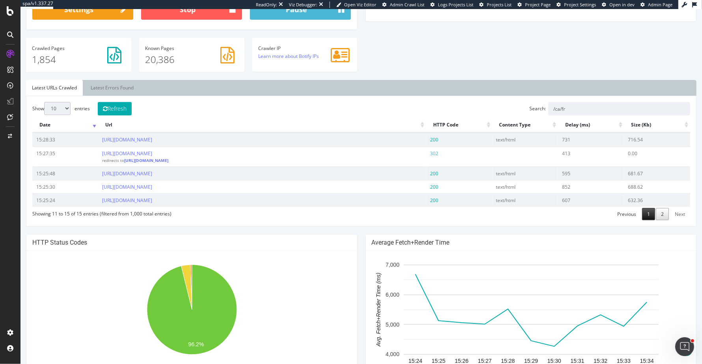
click at [649, 211] on link "1" at bounding box center [648, 214] width 13 height 12
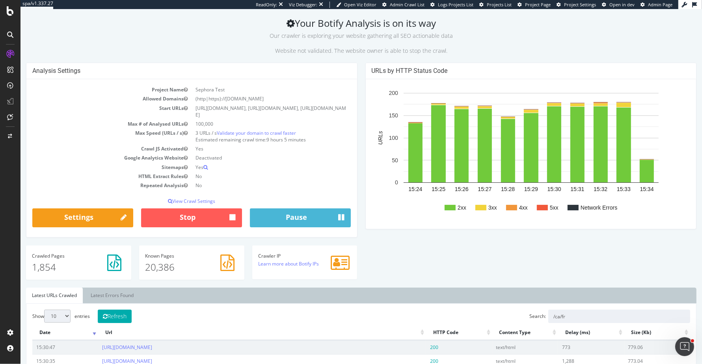
scroll to position [30, 0]
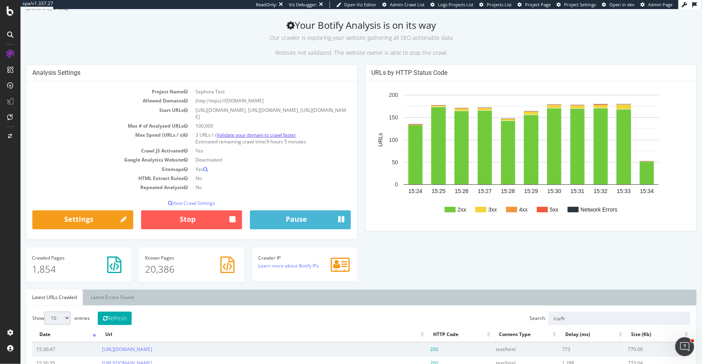
click at [264, 135] on link "Validate your domain to crawl faster" at bounding box center [256, 135] width 79 height 7
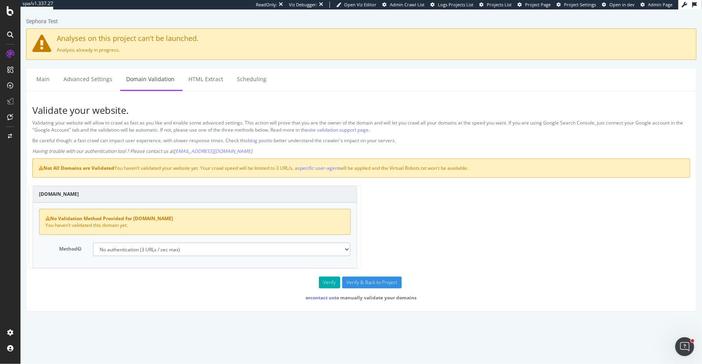
scroll to position [0, 0]
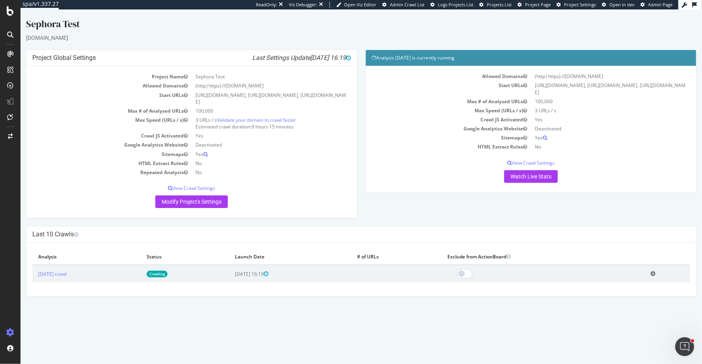
click at [395, 57] on h4 "Analysis [DATE] is currently running" at bounding box center [530, 58] width 319 height 8
click at [418, 77] on td "Allowed Domains" at bounding box center [450, 76] width 159 height 9
drag, startPoint x: 542, startPoint y: 257, endPoint x: 414, endPoint y: 300, distance: 135.0
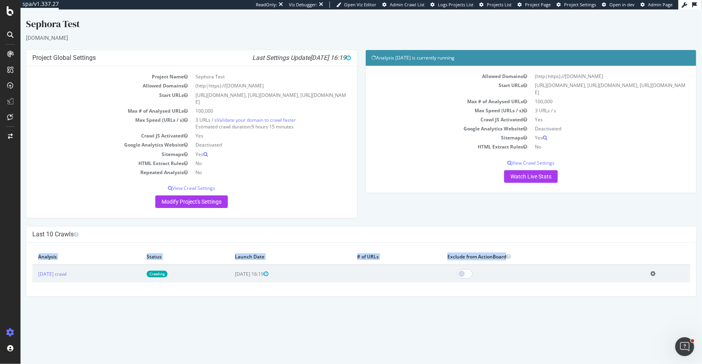
click at [414, 300] on html "Sephora Test [DOMAIN_NAME] × × Project Global Settings Last Settings Update [DA…" at bounding box center [360, 156] width 681 height 295
click at [520, 175] on link "Watch Live Stats" at bounding box center [531, 176] width 54 height 13
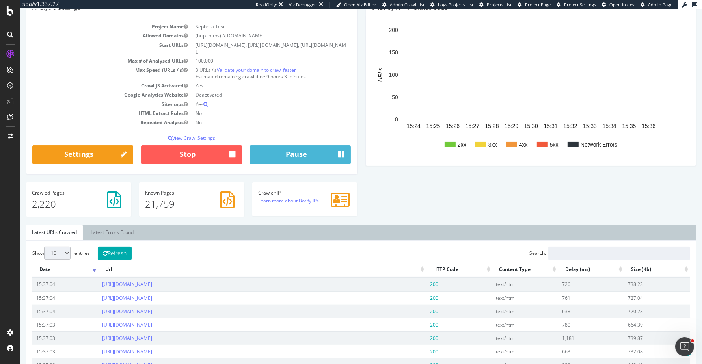
scroll to position [92, 0]
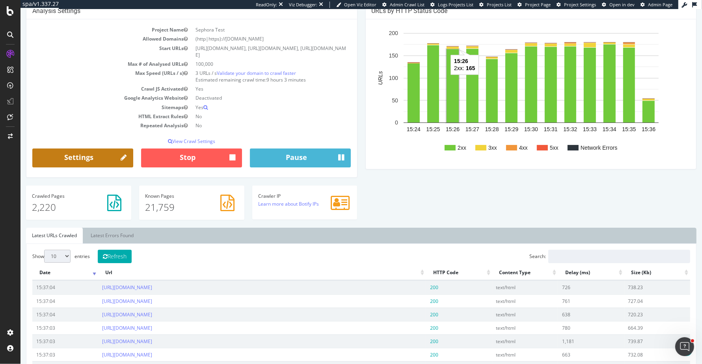
click at [74, 152] on link "Settings" at bounding box center [82, 158] width 101 height 19
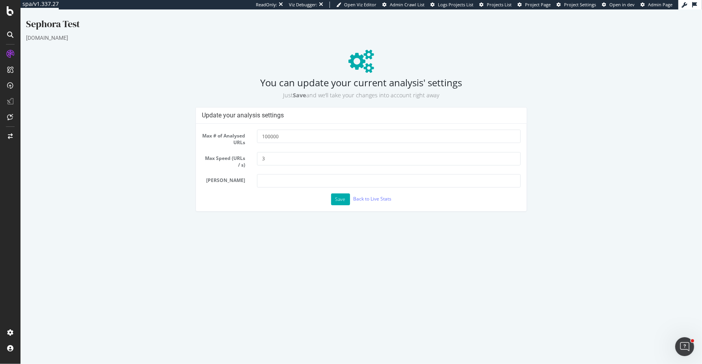
scroll to position [0, 0]
click at [290, 158] on input "3" at bounding box center [389, 158] width 264 height 13
type input "5"
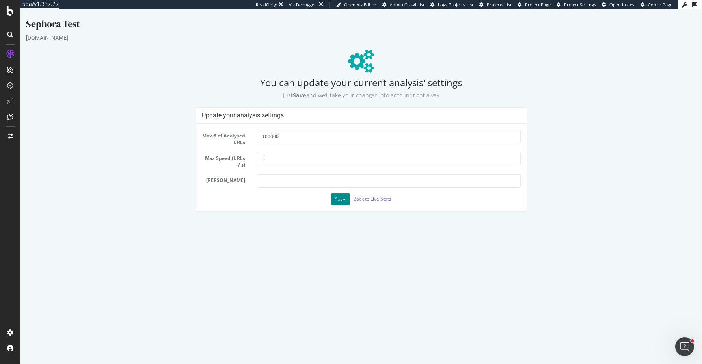
click at [342, 197] on button "Save" at bounding box center [340, 199] width 19 height 12
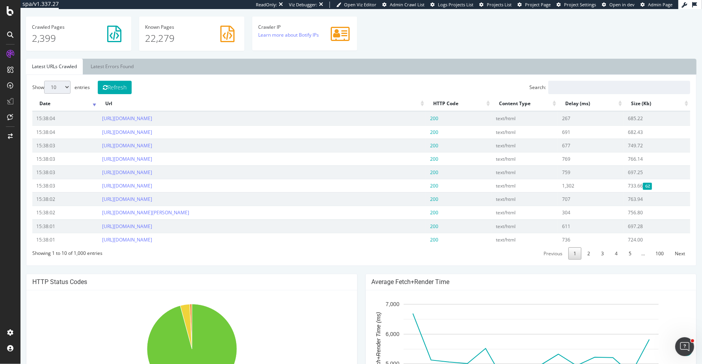
scroll to position [292, 0]
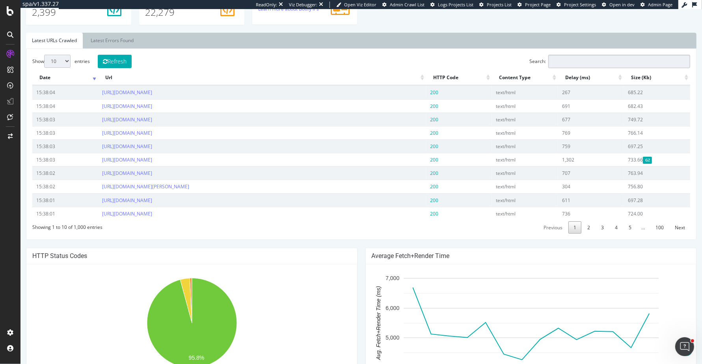
click at [581, 60] on input "Search:" at bounding box center [619, 61] width 142 height 13
type input "/ca/fr"
click at [651, 222] on link "2" at bounding box center [648, 227] width 13 height 12
click at [662, 225] on link "3" at bounding box center [661, 227] width 13 height 12
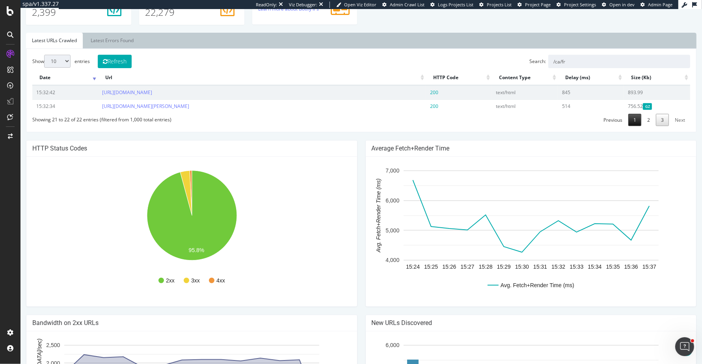
click at [641, 116] on link "1" at bounding box center [634, 120] width 13 height 12
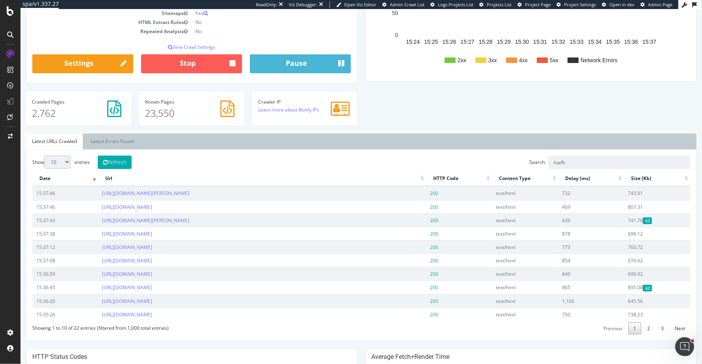
scroll to position [0, 0]
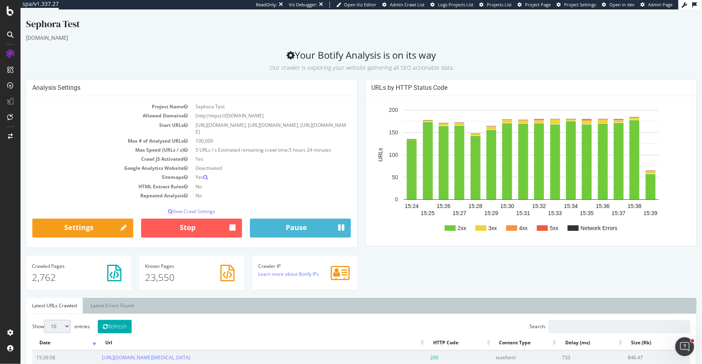
click at [360, 223] on div "Analysis Settings Project Name Sephora Test Allowed Domains (http|https)://[DOM…" at bounding box center [191, 168] width 339 height 176
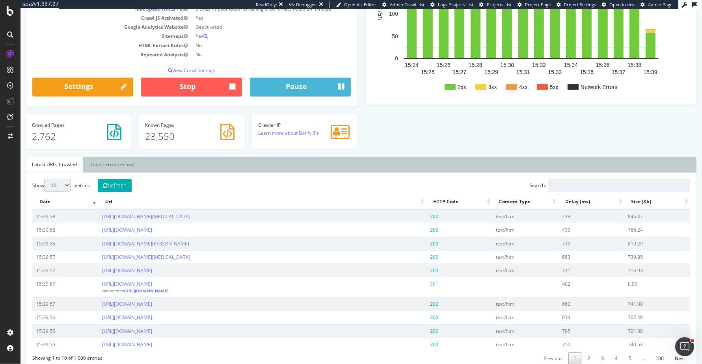
scroll to position [139, 0]
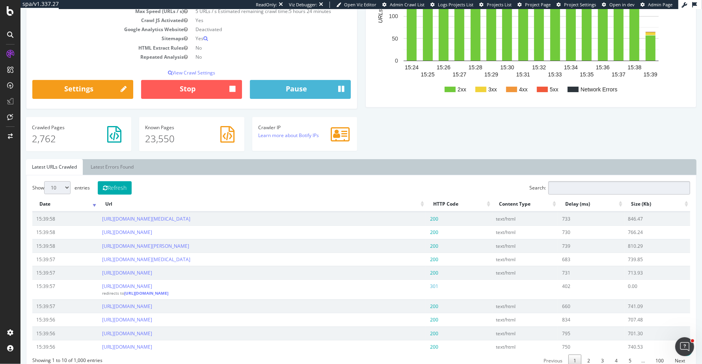
click at [605, 182] on input "Search:" at bounding box center [619, 187] width 142 height 13
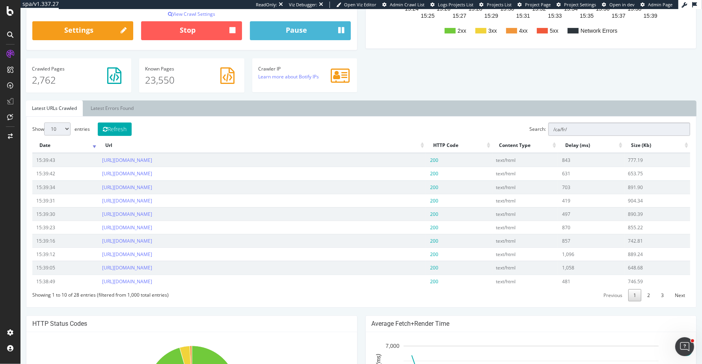
scroll to position [198, 0]
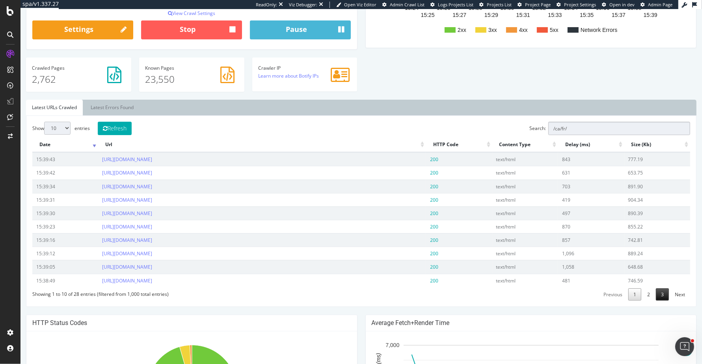
type input "/ca/fr/"
click at [662, 291] on link "3" at bounding box center [661, 294] width 13 height 12
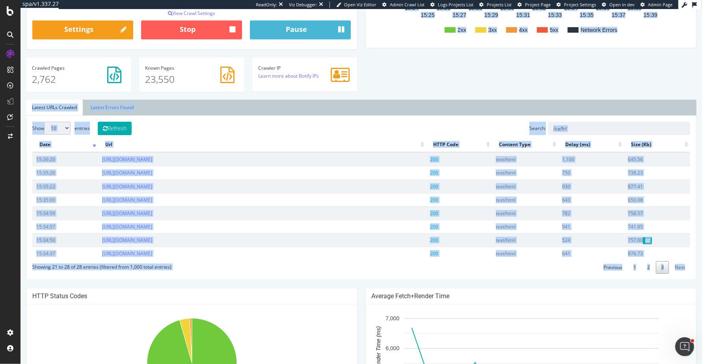
drag, startPoint x: 419, startPoint y: 83, endPoint x: 687, endPoint y: 268, distance: 325.6
click at [687, 268] on div "Sephora Test [DOMAIN_NAME] Your Botify Analysis is on its way Our crawler is ex…" at bounding box center [360, 228] width 681 height 818
click at [687, 268] on link "Next" at bounding box center [679, 267] width 20 height 12
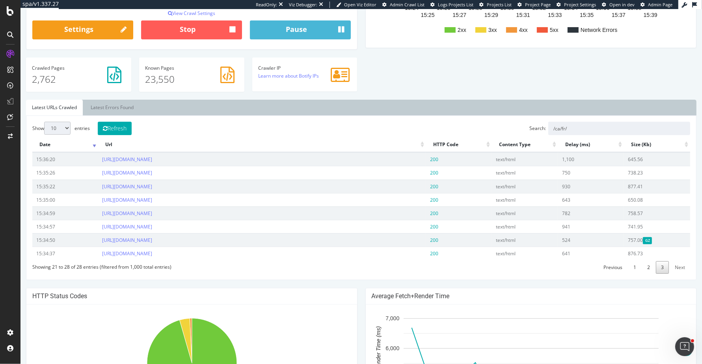
drag, startPoint x: 690, startPoint y: 267, endPoint x: 515, endPoint y: 139, distance: 216.4
click at [515, 139] on div "Show 10 25 50 100 entries Refresh Search: /ca/fr/ Date Url HTTP Code Content Ty…" at bounding box center [360, 198] width 657 height 152
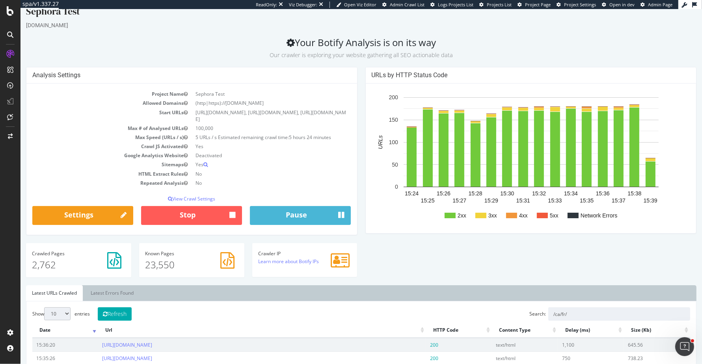
scroll to position [0, 0]
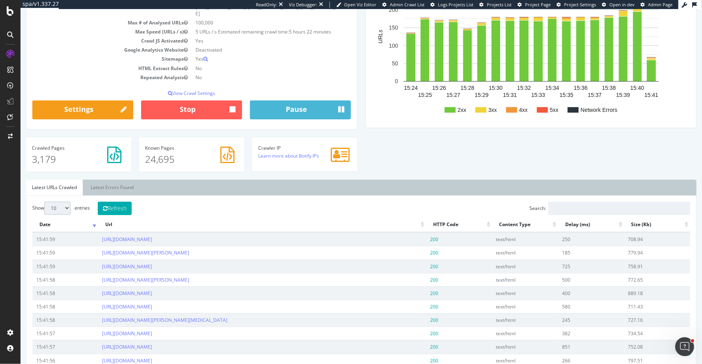
scroll to position [130, 0]
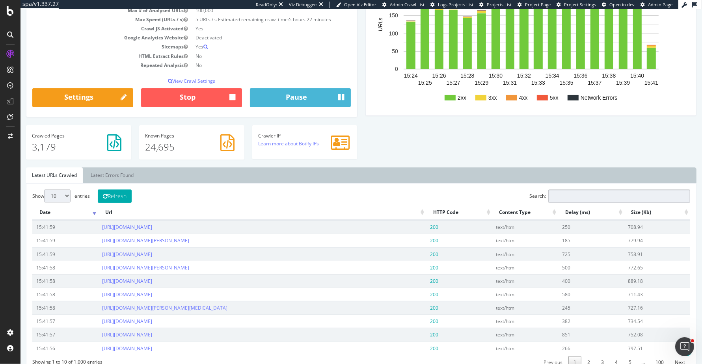
click at [588, 198] on input "Search:" at bounding box center [619, 195] width 142 height 13
type input "c"
type input "/ca/fr/"
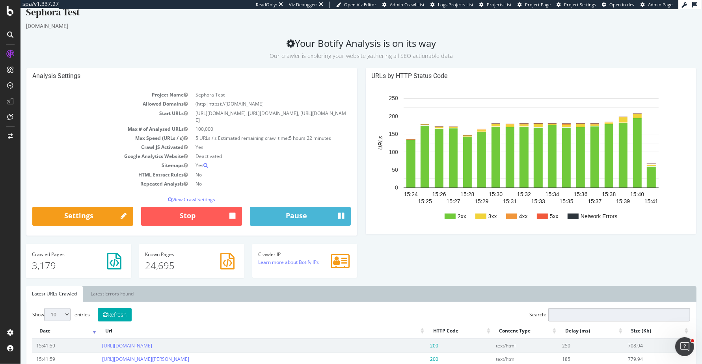
scroll to position [7, 0]
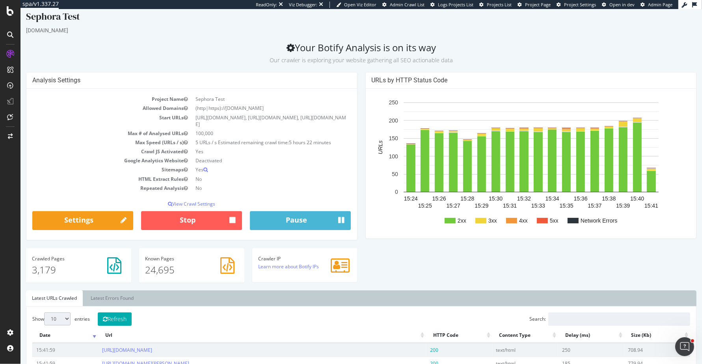
click at [359, 58] on small "Our crawler is exploring your website gathering all SEO actionable data" at bounding box center [360, 59] width 183 height 7
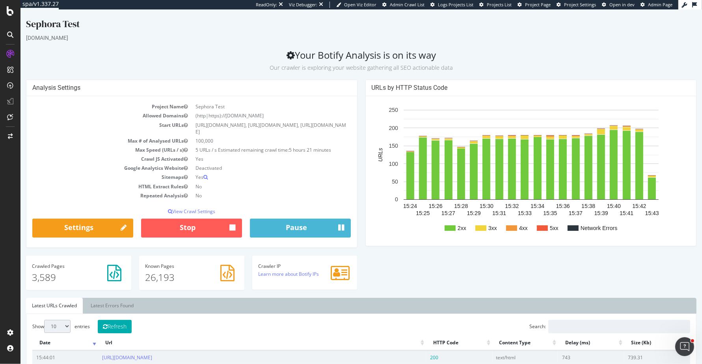
click at [364, 66] on small "Our crawler is exploring your website gathering all SEO actionable data" at bounding box center [360, 67] width 183 height 7
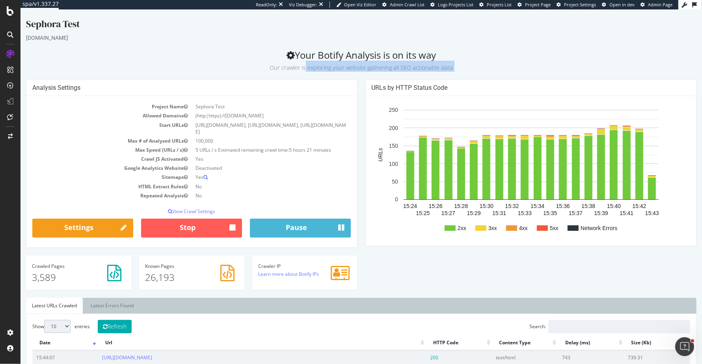
click at [364, 66] on small "Our crawler is exploring your website gathering all SEO actionable data" at bounding box center [360, 67] width 183 height 7
click at [357, 70] on small "Our crawler is exploring your website gathering all SEO actionable data" at bounding box center [360, 67] width 183 height 7
drag, startPoint x: 368, startPoint y: 67, endPoint x: 293, endPoint y: 39, distance: 79.7
click at [293, 39] on div "[DOMAIN_NAME]" at bounding box center [361, 38] width 670 height 8
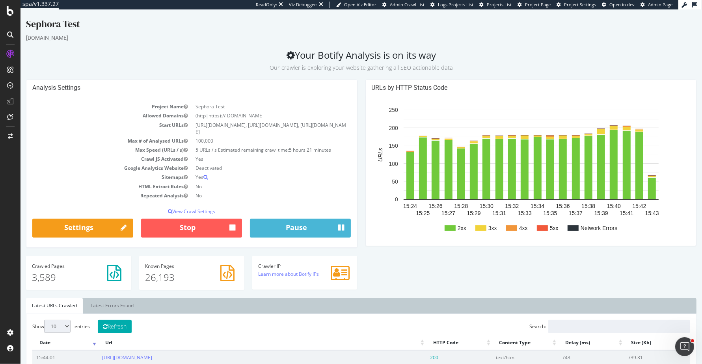
drag, startPoint x: 269, startPoint y: 42, endPoint x: 462, endPoint y: 69, distance: 194.4
click at [462, 69] on p "Our crawler is exploring your website gathering all SEO actionable data" at bounding box center [361, 66] width 670 height 11
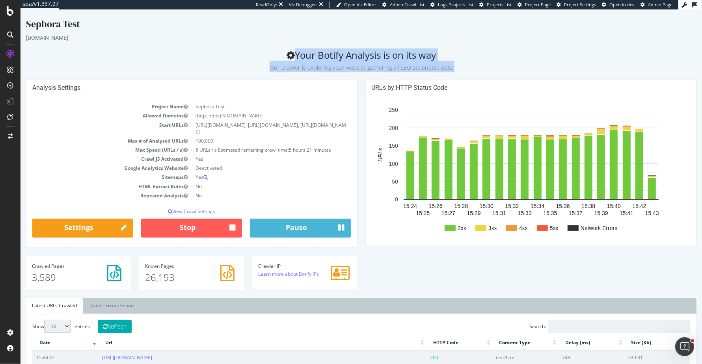
drag, startPoint x: 462, startPoint y: 69, endPoint x: 267, endPoint y: 53, distance: 196.0
click at [267, 53] on h2 "Your Botify Analysis is on its way Our crawler is exploring your website gather…" at bounding box center [361, 61] width 670 height 22
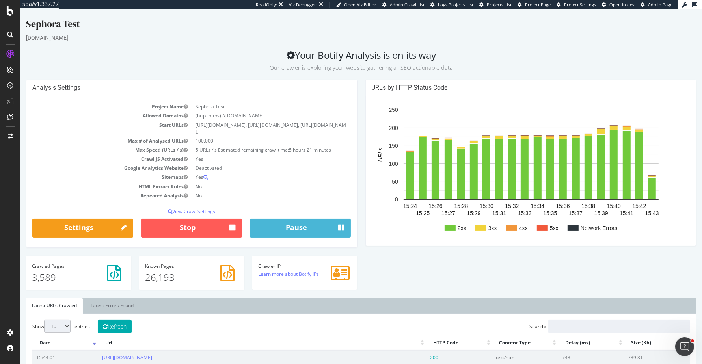
click at [267, 53] on h2 "Your Botify Analysis is on its way Our crawler is exploring your website gather…" at bounding box center [361, 61] width 670 height 22
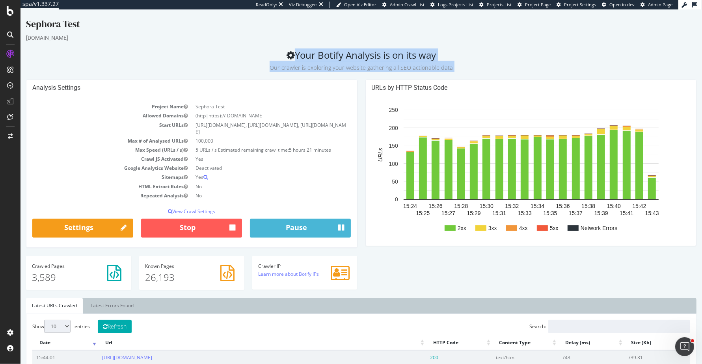
drag, startPoint x: 267, startPoint y: 53, endPoint x: 451, endPoint y: 61, distance: 184.5
click at [451, 61] on h2 "Your Botify Analysis is on its way Our crawler is exploring your website gather…" at bounding box center [361, 61] width 670 height 22
click at [452, 63] on p "Our crawler is exploring your website gathering all SEO actionable data" at bounding box center [361, 66] width 670 height 11
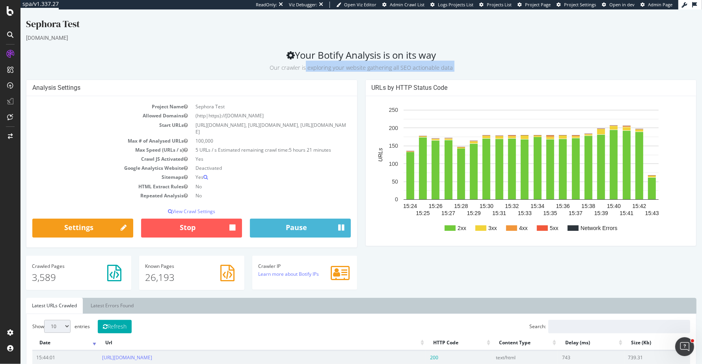
click at [459, 67] on p "Our crawler is exploring your website gathering all SEO actionable data" at bounding box center [361, 66] width 670 height 11
drag, startPoint x: 459, startPoint y: 67, endPoint x: 450, endPoint y: 39, distance: 29.7
click at [450, 39] on div "[DOMAIN_NAME]" at bounding box center [361, 38] width 670 height 8
drag, startPoint x: 450, startPoint y: 39, endPoint x: 462, endPoint y: 68, distance: 31.2
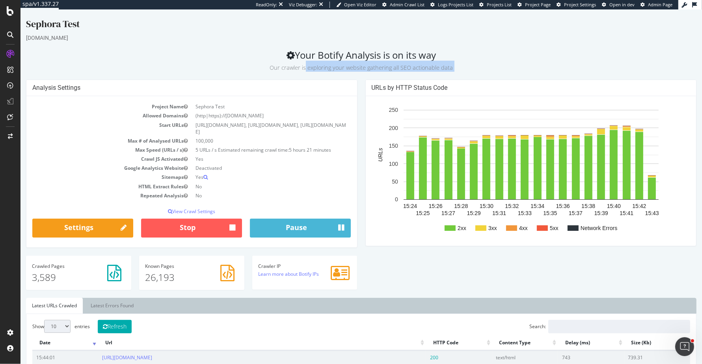
click at [462, 68] on p "Our crawler is exploring your website gathering all SEO actionable data" at bounding box center [361, 66] width 670 height 11
drag, startPoint x: 462, startPoint y: 68, endPoint x: 436, endPoint y: 39, distance: 38.8
click at [436, 39] on div "[DOMAIN_NAME]" at bounding box center [361, 38] width 670 height 8
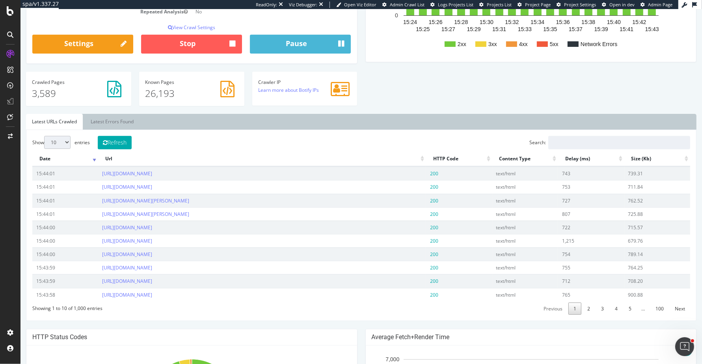
scroll to position [185, 0]
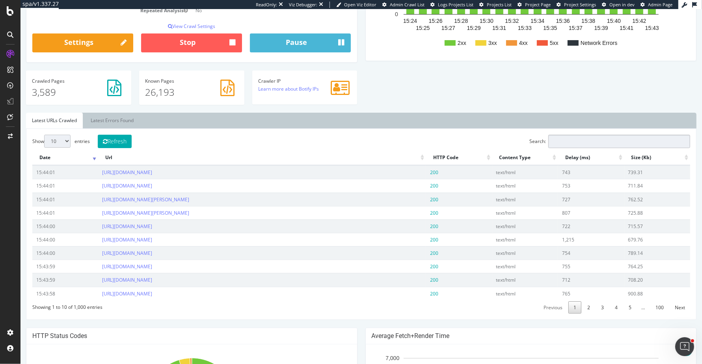
click at [589, 139] on input "Search:" at bounding box center [619, 141] width 142 height 13
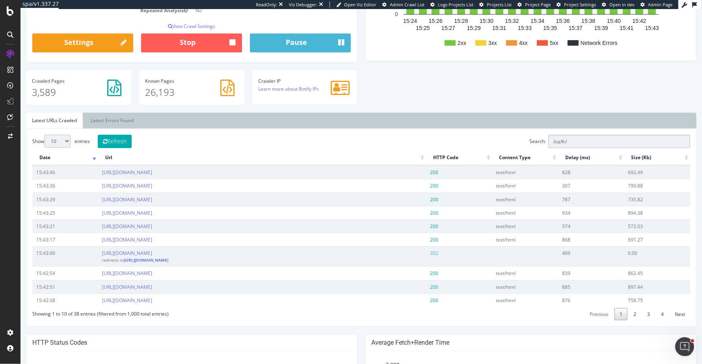
type input "/ca/fr/"
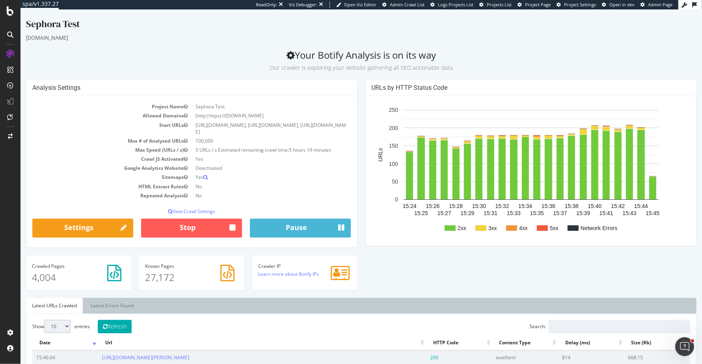
click at [361, 80] on div "Analysis Settings Project Name Sephora Test Allowed Domains (http|https)://www.…" at bounding box center [191, 168] width 339 height 176
click at [362, 82] on div "URLs by HTTP Status Code 2xx 3xx 4xx 5xx Network Errors 15:24 15:25 15:26 15:27…" at bounding box center [530, 167] width 339 height 175
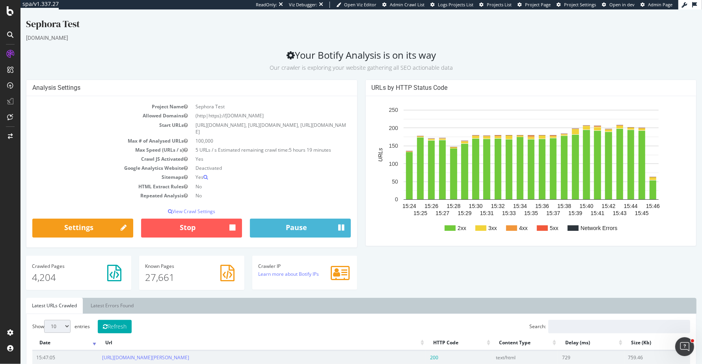
click at [360, 232] on div "Analysis Settings Project Name Sephora Test Allowed Domains (http|https)://www.…" at bounding box center [191, 168] width 339 height 176
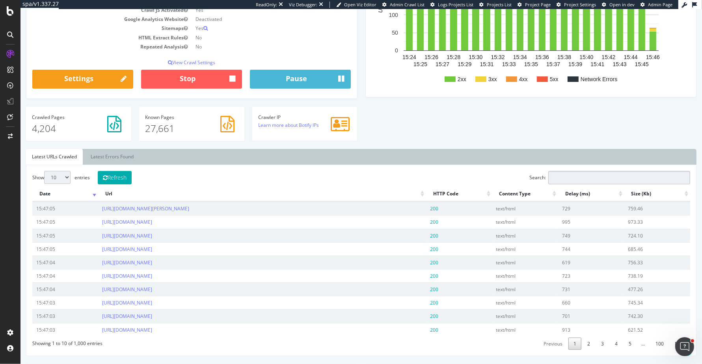
click at [607, 174] on input "Search:" at bounding box center [619, 177] width 142 height 13
type input "/ca/fr"
click at [650, 340] on link "3" at bounding box center [648, 344] width 13 height 12
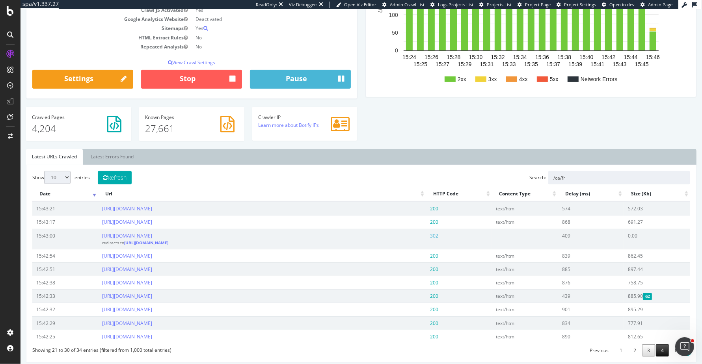
click at [664, 348] on link "4" at bounding box center [661, 350] width 13 height 12
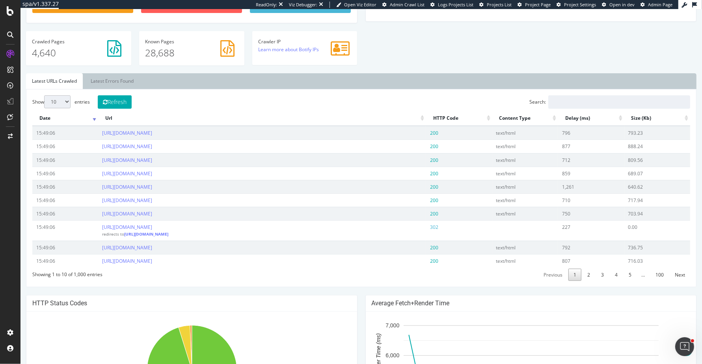
scroll to position [197, 0]
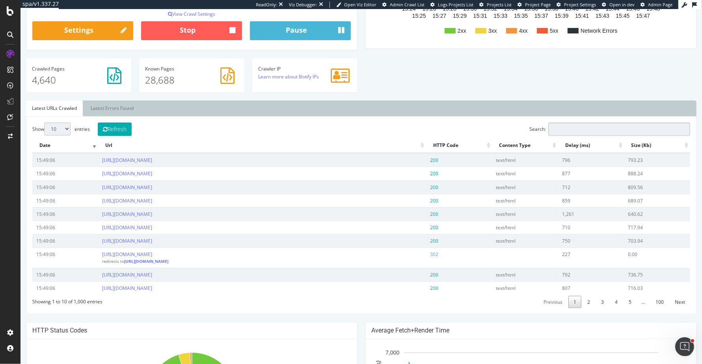
click at [594, 130] on input "Search:" at bounding box center [619, 129] width 142 height 13
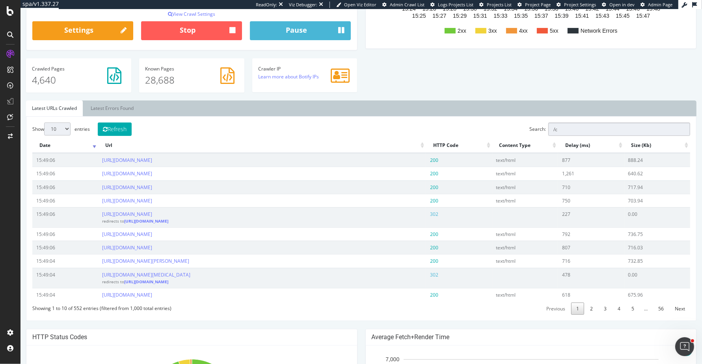
type input "/"
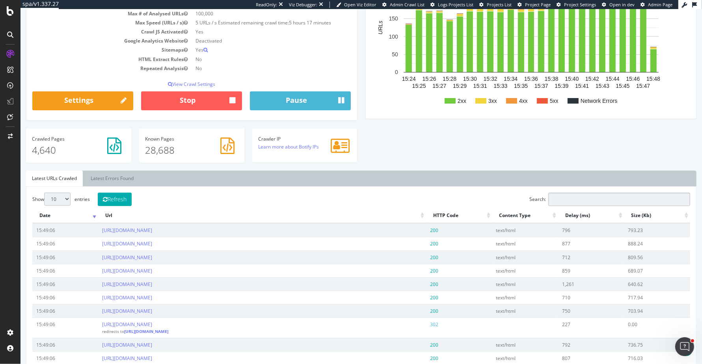
scroll to position [135, 0]
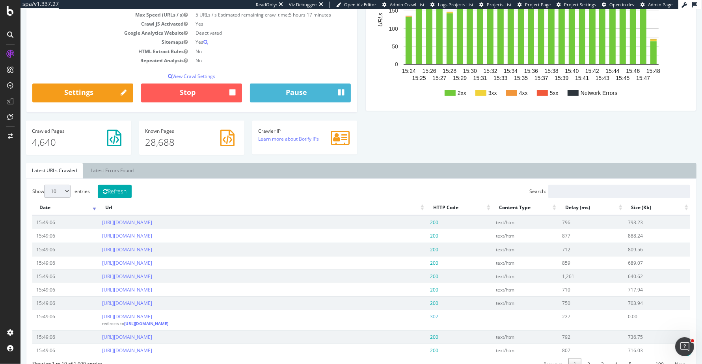
click at [191, 145] on p "28,688" at bounding box center [191, 142] width 93 height 13
click at [162, 136] on p "28,688" at bounding box center [191, 142] width 93 height 13
click at [91, 153] on div "Crawled Pages 4,640" at bounding box center [78, 138] width 105 height 34
click at [116, 130] on icon at bounding box center [114, 138] width 14 height 17
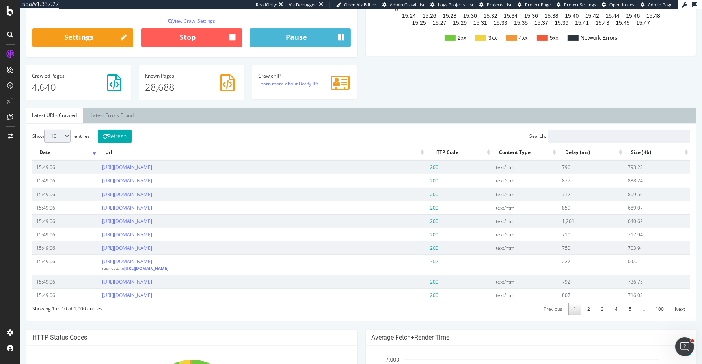
scroll to position [177, 0]
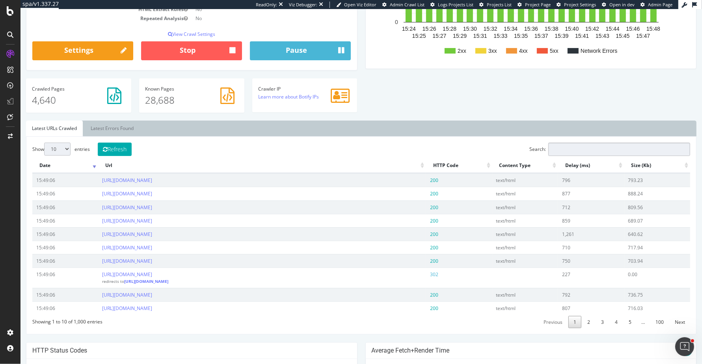
click at [585, 151] on input "Search:" at bounding box center [619, 149] width 142 height 13
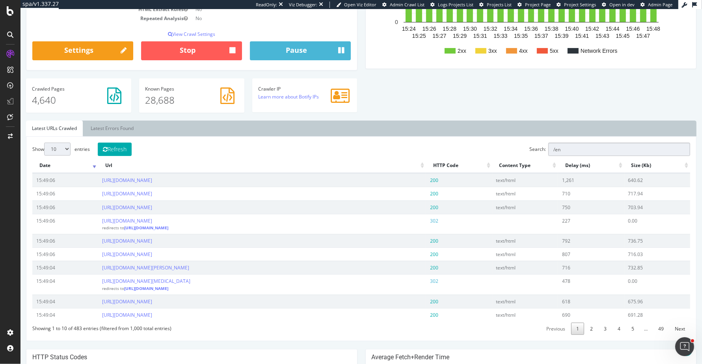
type input "/en/"
type input "/ca/en/"
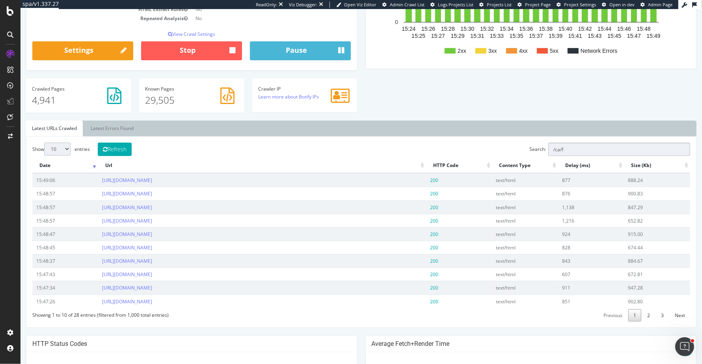
type input "/ca/fr"
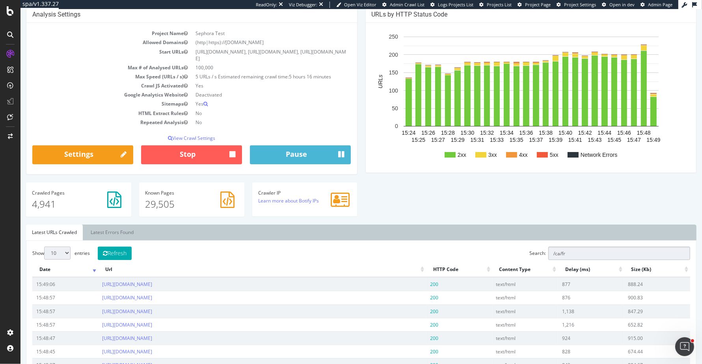
scroll to position [74, 0]
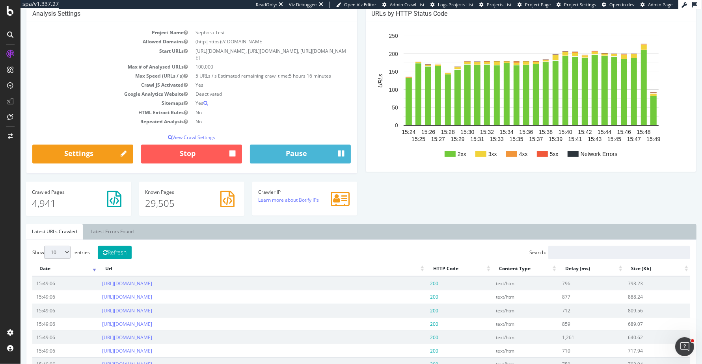
click at [162, 189] on h4 "Known Pages" at bounding box center [191, 191] width 93 height 5
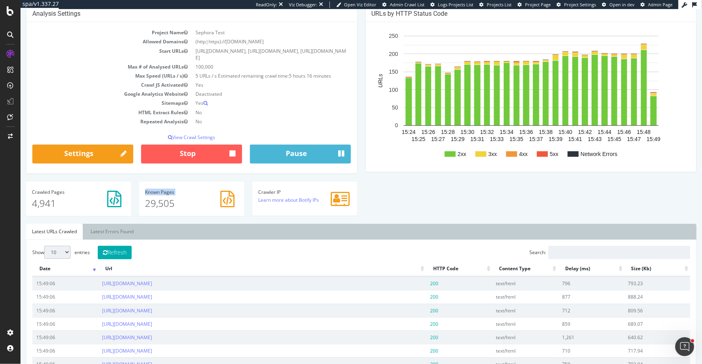
click at [162, 189] on h4 "Known Pages" at bounding box center [191, 191] width 93 height 5
click at [130, 227] on link "Latest Errors Found" at bounding box center [112, 232] width 55 height 16
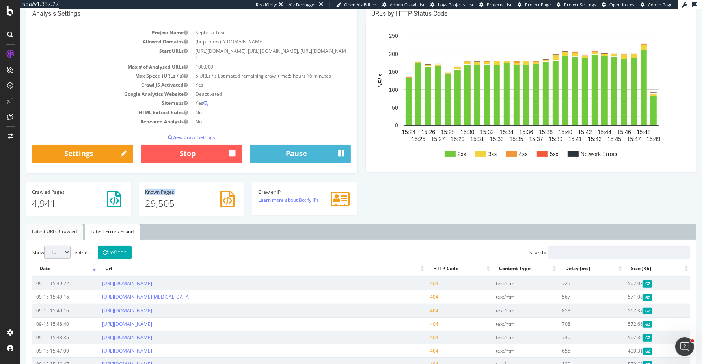
click at [63, 234] on link "Latest URLs Crawled" at bounding box center [54, 232] width 57 height 16
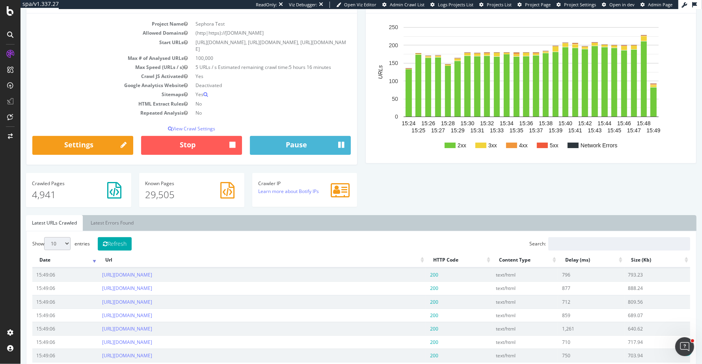
click at [397, 193] on div "Analysis Settings Project Name Sephora Test Allowed Domains (http|https)://www.…" at bounding box center [361, 106] width 678 height 218
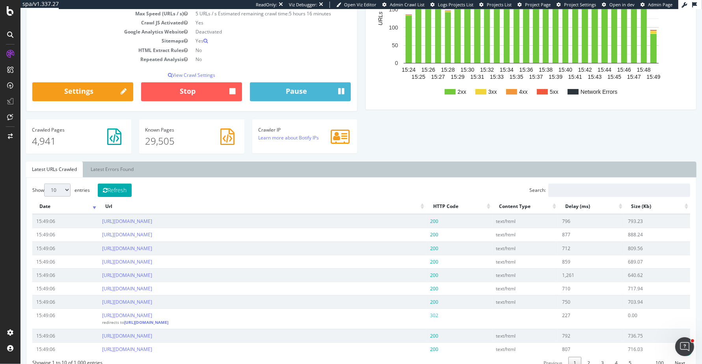
scroll to position [160, 0]
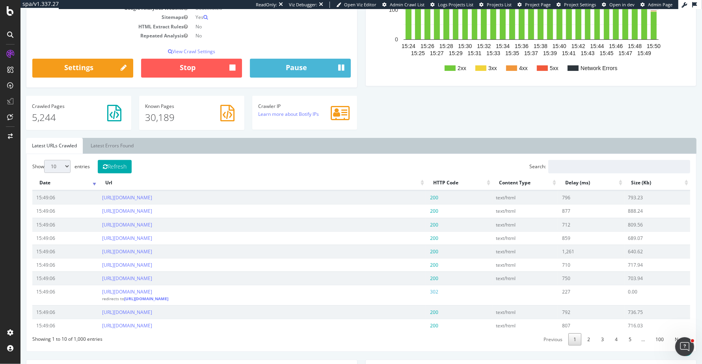
click at [358, 67] on div "Analysis Settings Project Name Sephora Test Allowed Domains (http|https)://www.…" at bounding box center [191, 8] width 339 height 176
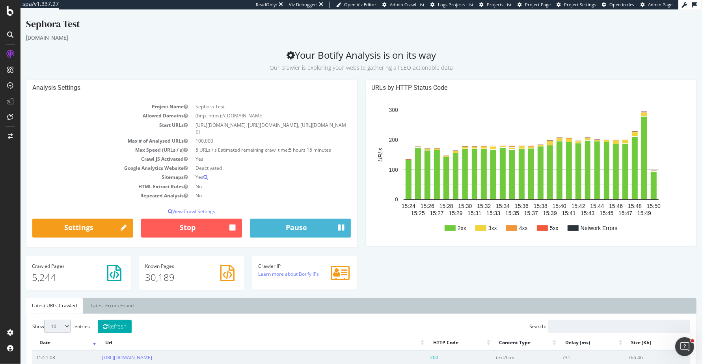
click at [358, 151] on div "Analysis Settings Project Name Sephora Test Allowed Domains (http|https)://www.…" at bounding box center [191, 168] width 339 height 176
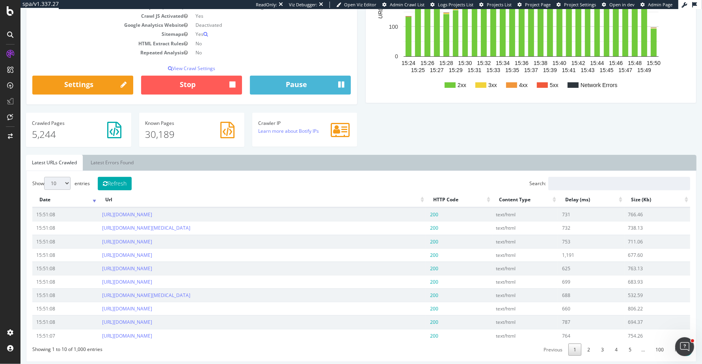
scroll to position [141, 0]
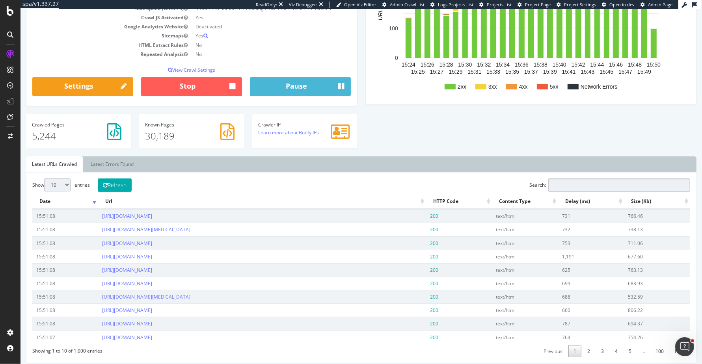
click at [571, 183] on input "Search:" at bounding box center [619, 184] width 142 height 13
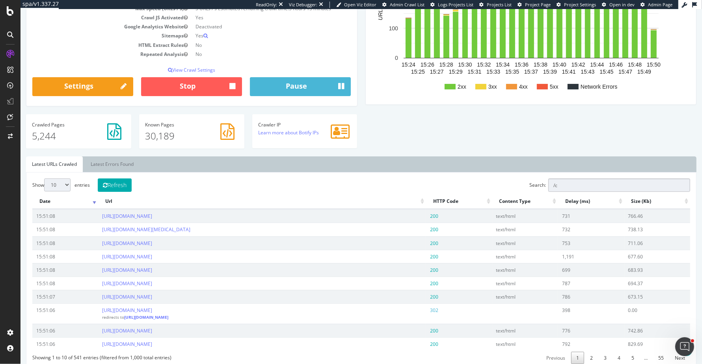
type input "/"
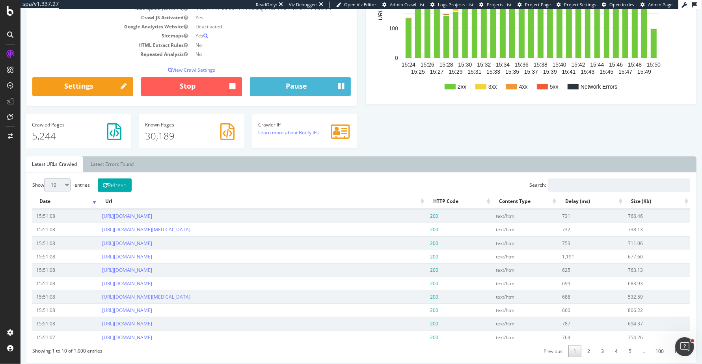
click at [362, 136] on div "Analysis Settings Project Name Sephora Test Allowed Domains (http|https)://www.…" at bounding box center [361, 47] width 678 height 218
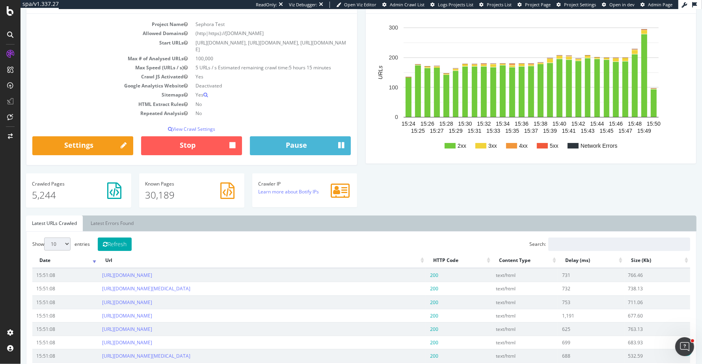
scroll to position [83, 0]
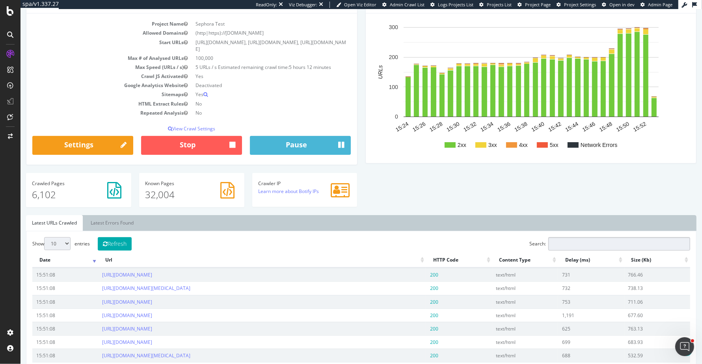
click at [563, 238] on input "Search:" at bounding box center [619, 243] width 142 height 13
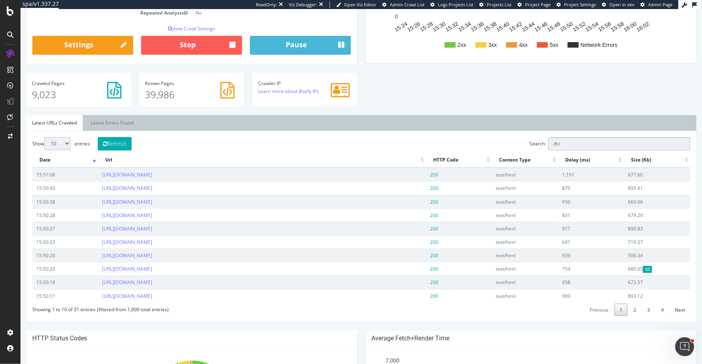
scroll to position [176, 0]
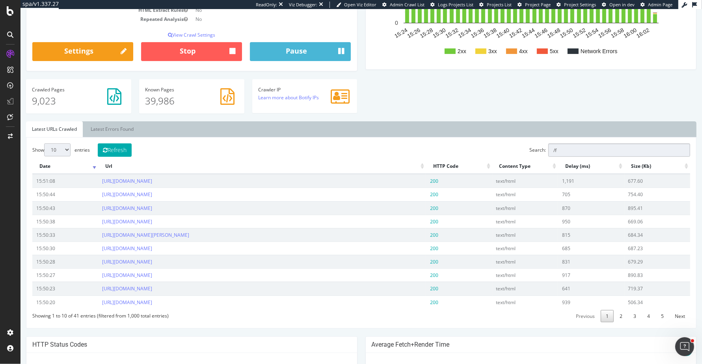
type input "/"
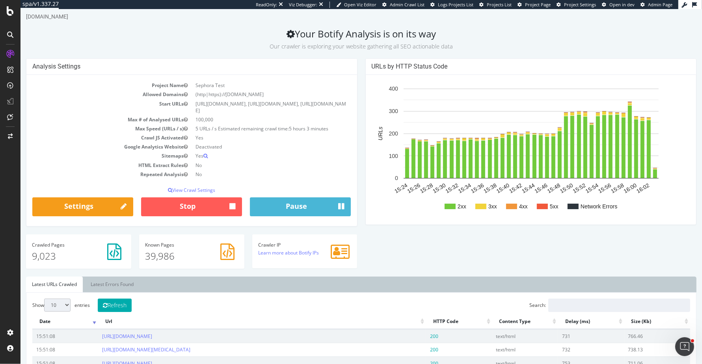
scroll to position [16, 0]
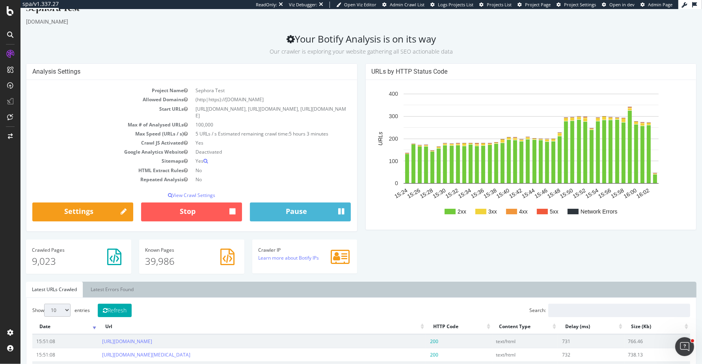
click at [165, 261] on p "39,986" at bounding box center [191, 260] width 93 height 13
click at [44, 263] on p "9,023" at bounding box center [78, 260] width 93 height 13
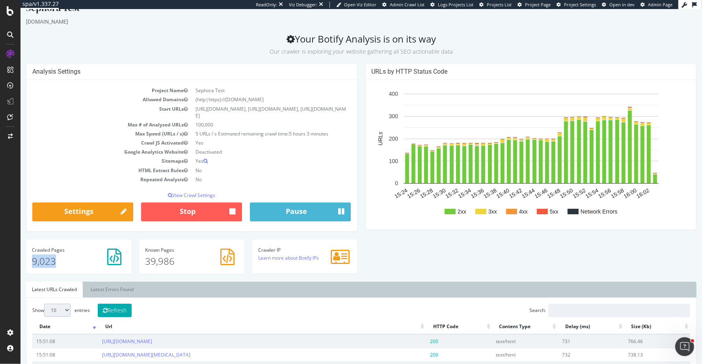
click at [44, 263] on p "9,023" at bounding box center [78, 260] width 93 height 13
click at [50, 265] on p "9,023" at bounding box center [78, 260] width 93 height 13
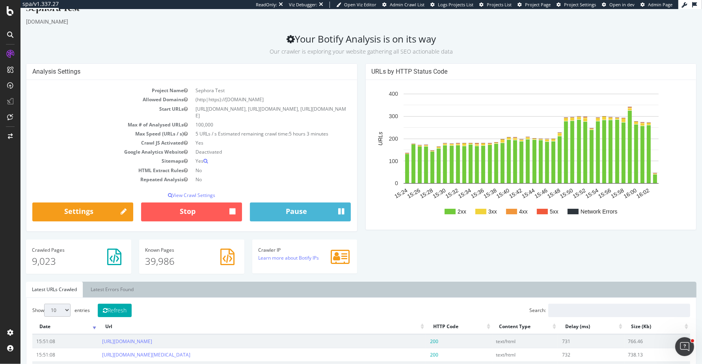
click at [421, 261] on div "Analysis Settings Project Name Sephora Test Allowed Domains (http|https)://www.…" at bounding box center [361, 172] width 678 height 218
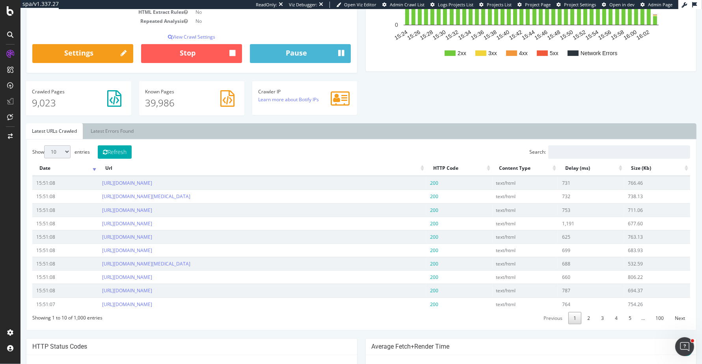
scroll to position [175, 0]
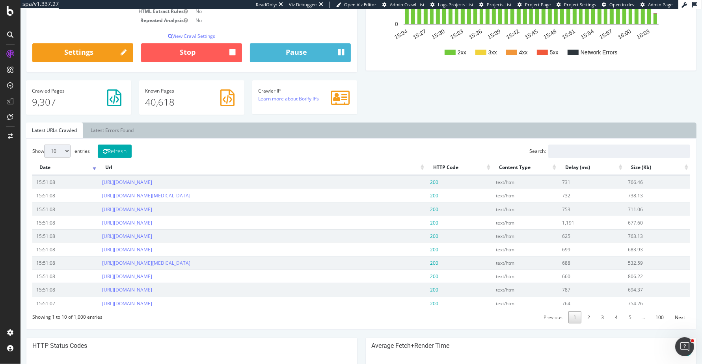
click at [42, 99] on p "9,307" at bounding box center [78, 101] width 93 height 13
click at [78, 312] on div "Showing 1 to 10 of 1,000 entries" at bounding box center [67, 315] width 70 height 10
click at [580, 153] on input "Search:" at bounding box center [619, 151] width 142 height 13
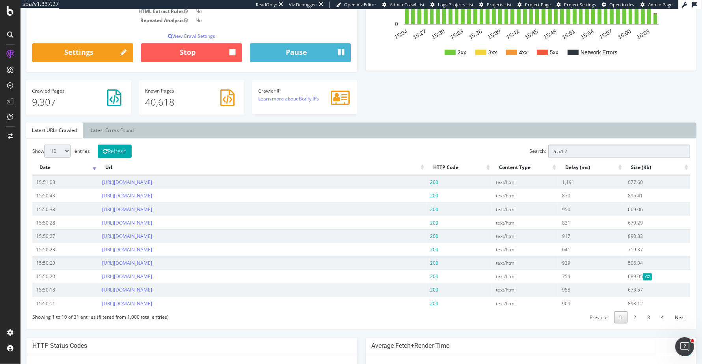
type input "/ca/fr/"
click at [74, 313] on div "Showing 1 to 10 of 31 entries (filtered from 1,000 total entries)" at bounding box center [100, 315] width 136 height 10
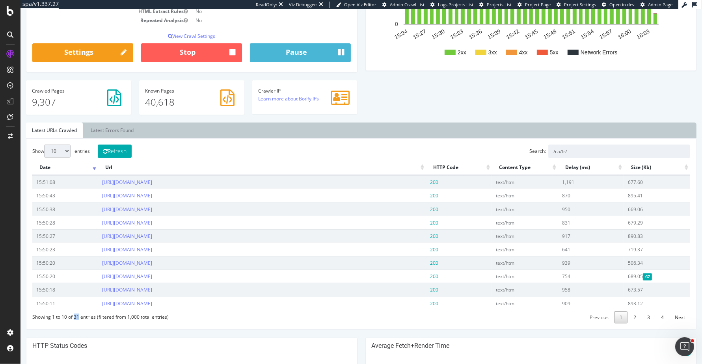
click at [74, 313] on div "Showing 1 to 10 of 31 entries (filtered from 1,000 total entries)" at bounding box center [100, 315] width 136 height 10
drag, startPoint x: 587, startPoint y: 153, endPoint x: 542, endPoint y: 153, distance: 44.5
click at [542, 153] on label "Search: /ca/fr/" at bounding box center [609, 151] width 161 height 13
click at [445, 111] on div "Analysis Settings Project Name Sephora Test Allowed Domains (http|https)://www.…" at bounding box center [361, 13] width 678 height 218
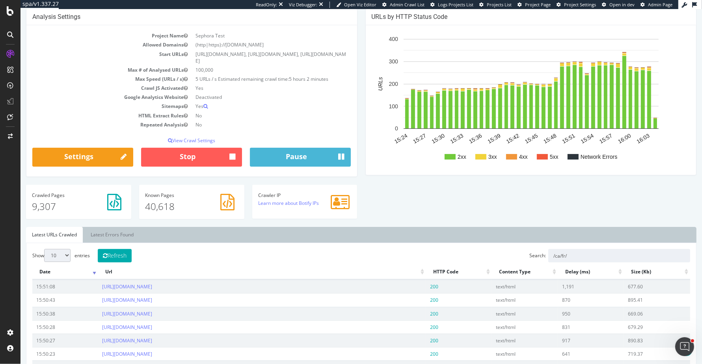
scroll to position [39, 0]
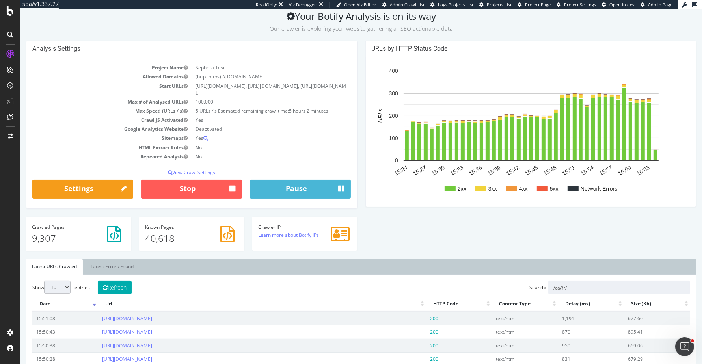
click at [204, 102] on td "100,000" at bounding box center [270, 101] width 159 height 9
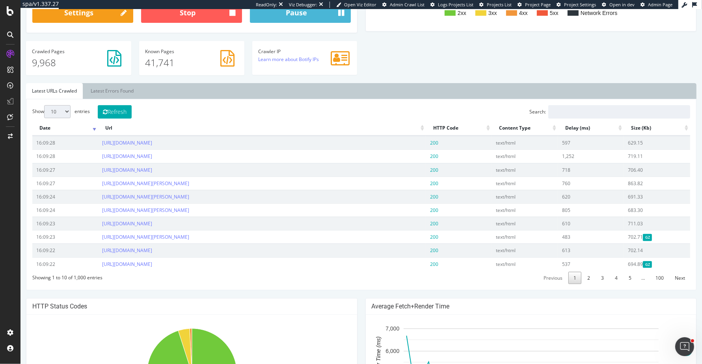
scroll to position [216, 0]
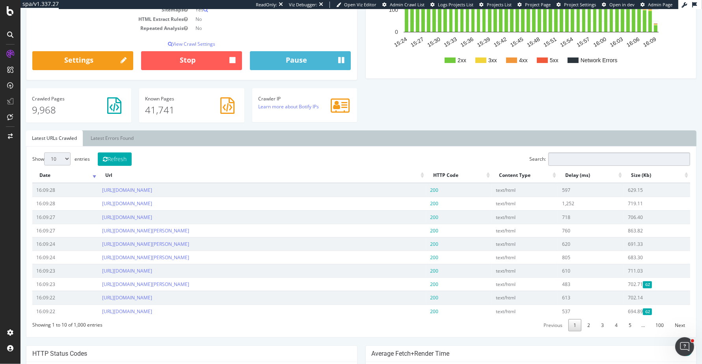
click at [621, 158] on input "Search:" at bounding box center [619, 158] width 142 height 13
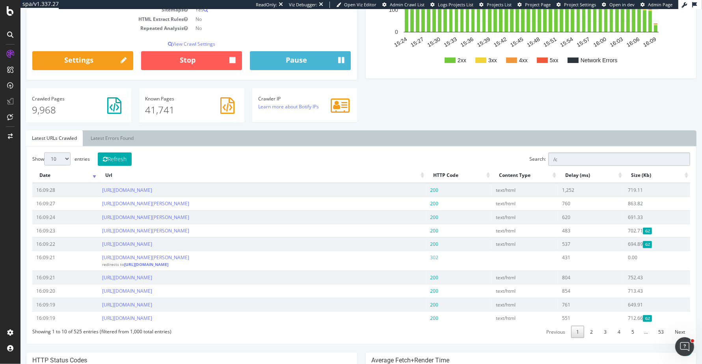
type input "/"
